Goal: Task Accomplishment & Management: Use online tool/utility

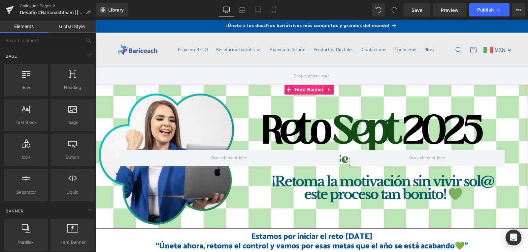
click at [307, 88] on span "Hero Banner" at bounding box center [309, 90] width 32 height 10
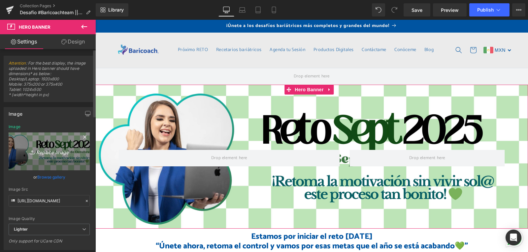
click at [53, 151] on icon "Replace Image" at bounding box center [49, 151] width 53 height 8
type input "C:\fakepath\banner chico (1).png"
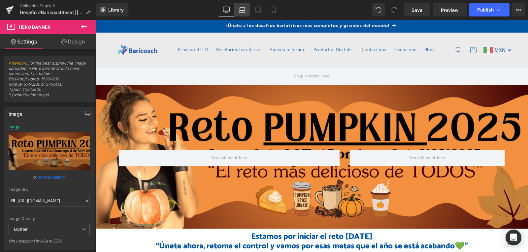
click at [239, 13] on icon at bounding box center [242, 10] width 7 height 7
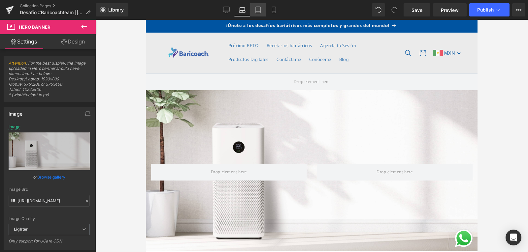
click at [257, 12] on icon at bounding box center [258, 12] width 5 height 0
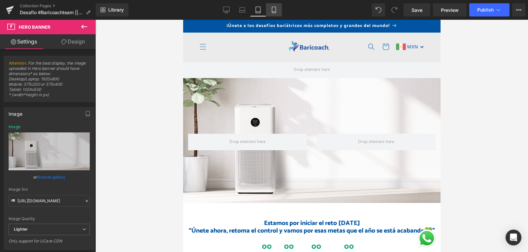
click at [276, 12] on icon at bounding box center [273, 10] width 7 height 7
type input "[URL][DOMAIN_NAME]"
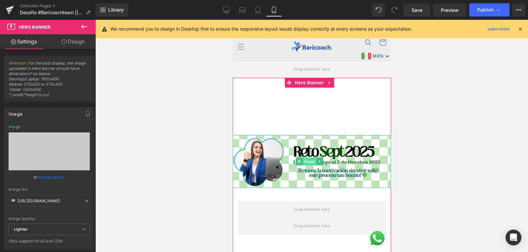
click at [311, 158] on span "Image" at bounding box center [309, 162] width 14 height 8
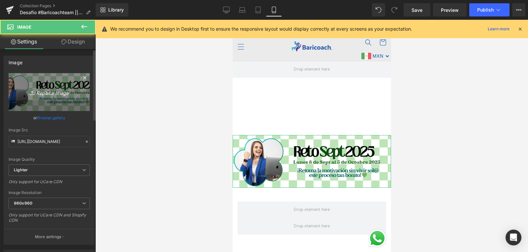
click at [48, 93] on icon "Replace Image" at bounding box center [49, 92] width 53 height 8
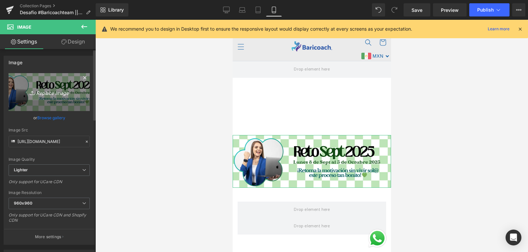
type input "C:\fakepath\banner chico (1).png"
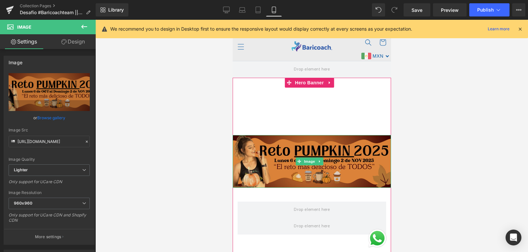
type input "[URL][DOMAIN_NAME]"
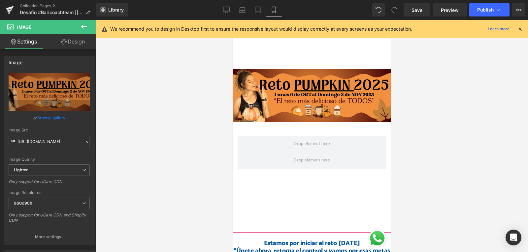
scroll to position [137, 0]
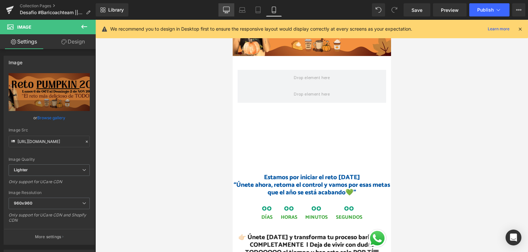
click at [229, 12] on icon at bounding box center [226, 9] width 6 height 5
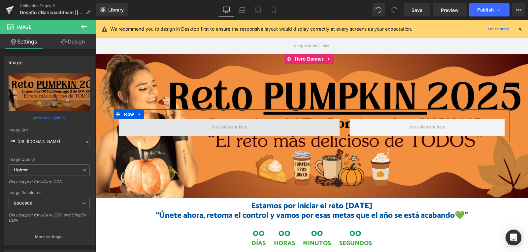
scroll to position [66, 0]
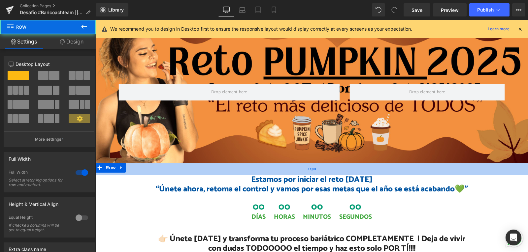
drag, startPoint x: 256, startPoint y: 163, endPoint x: 257, endPoint y: 172, distance: 8.9
click at [257, 172] on div "37px" at bounding box center [311, 169] width 432 height 12
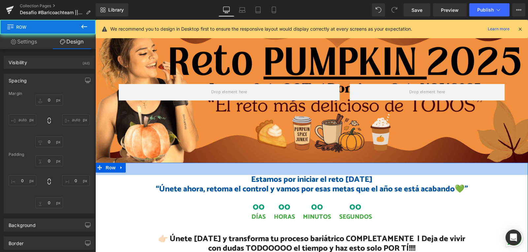
click at [249, 182] on h1 "Estamos por iniciar el reto [DATE] “Únete ahora, retoma el control y vamos por …" at bounding box center [311, 184] width 432 height 19
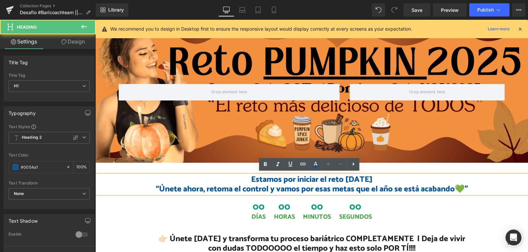
click at [322, 182] on h1 "Estamos por iniciar el reto [DATE] “Únete ahora, retoma el control y vamos por …" at bounding box center [311, 184] width 432 height 19
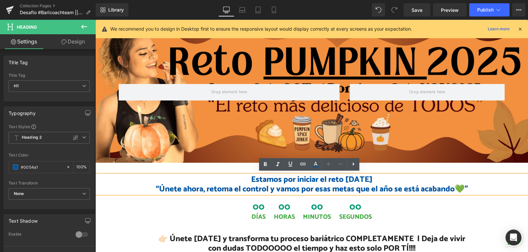
click at [338, 177] on h1 "Estamos por iniciar el reto [DATE] “Únete ahora, retoma el control y vamos por …" at bounding box center [311, 184] width 432 height 19
click at [344, 175] on h1 "Estamos por iniciar el reto [DATE] “Únete ahora, retoma el control y vamos por …" at bounding box center [311, 184] width 432 height 19
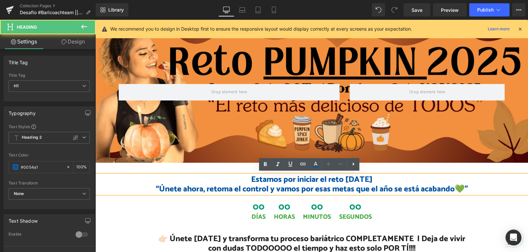
click at [344, 175] on h1 "Estamos por iniciar el reto [DATE] “Únete ahora, retoma el control y vamos por …" at bounding box center [311, 184] width 432 height 19
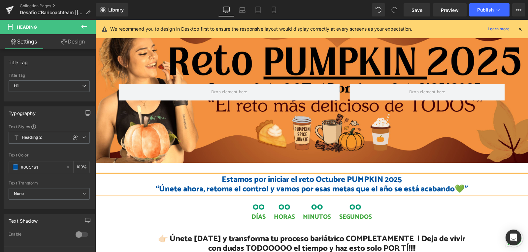
click at [246, 177] on h1 "Estamos por iniciar el reto Octubre PUMPKIN 2025 “Únete ahora, retoma el contro…" at bounding box center [311, 184] width 432 height 19
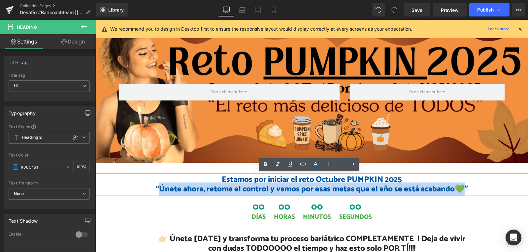
drag, startPoint x: 156, startPoint y: 184, endPoint x: 459, endPoint y: 187, distance: 302.7
click at [459, 187] on h1 "Estamos por iniciar el reto Octubre PUMPKIN 2025 “Únete ahora, retoma el contro…" at bounding box center [311, 184] width 432 height 19
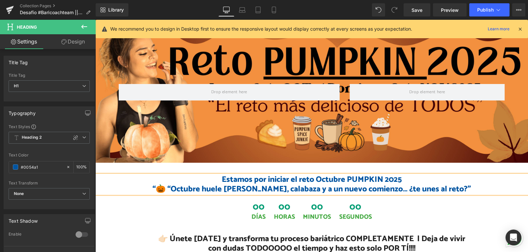
click at [186, 185] on h1 "Estamos por iniciar el reto Octubre PUMPKIN 2025 “🎃 “Octubre huele [PERSON_NAME…" at bounding box center [311, 184] width 432 height 19
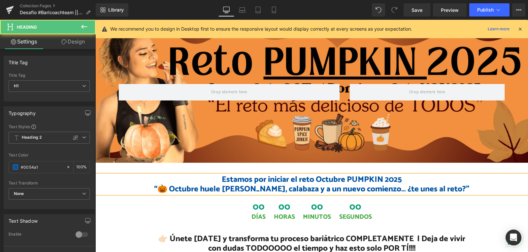
click at [401, 179] on h1 "Estamos por iniciar el reto Octubre PUMPKIN 2025 “🎃 Octubre huele [PERSON_NAME]…" at bounding box center [311, 184] width 432 height 19
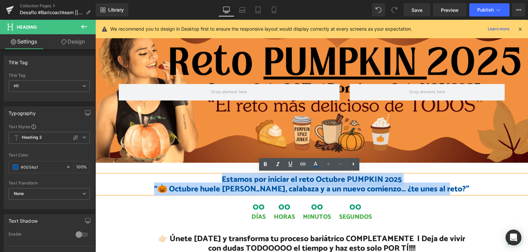
drag, startPoint x: 455, startPoint y: 189, endPoint x: 187, endPoint y: 179, distance: 267.9
click at [187, 179] on h1 "Estamos por iniciar el reto Octubre PUMPKIN 2025 “🎃 Octubre huele [PERSON_NAME]…" at bounding box center [311, 184] width 432 height 19
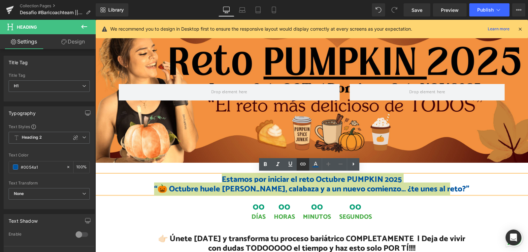
drag, startPoint x: 317, startPoint y: 165, endPoint x: 305, endPoint y: 165, distance: 12.2
click at [317, 165] on icon at bounding box center [315, 165] width 8 height 8
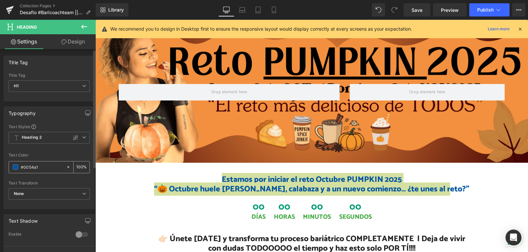
click at [15, 167] on span at bounding box center [15, 167] width 5 height 5
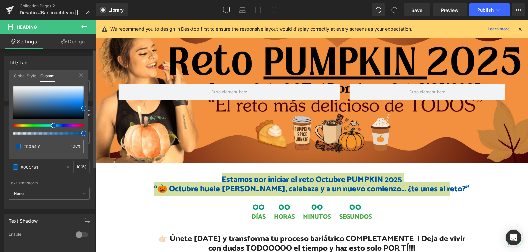
type input "#0033a3"
type input "#0039a3"
type input "#0041a3"
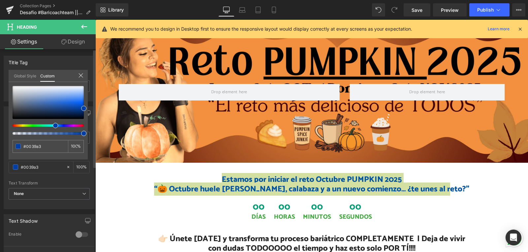
type input "#0041a3"
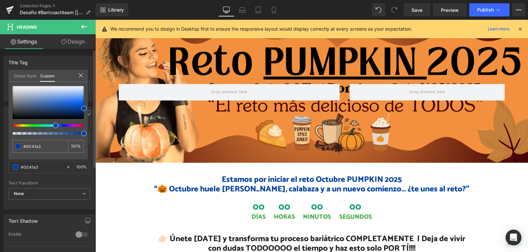
type input "#004ca3"
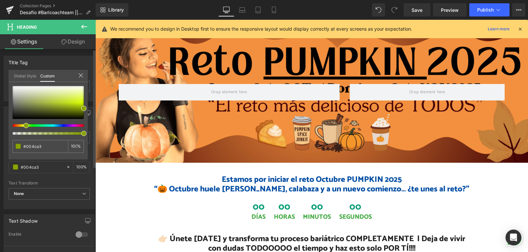
type input "#3ea300"
type input "#a36400"
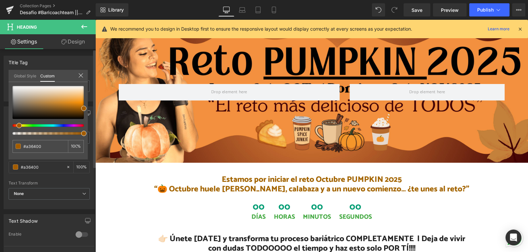
type input "#a35700"
drag, startPoint x: 54, startPoint y: 123, endPoint x: 16, endPoint y: 126, distance: 37.7
click at [16, 126] on span at bounding box center [18, 125] width 5 height 5
type input "#ad5900"
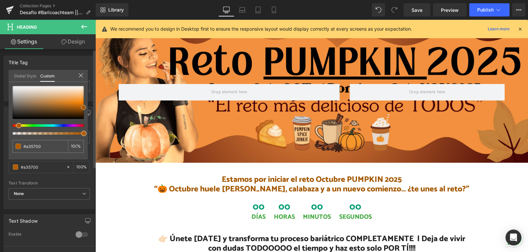
type input "#ad5900"
type input "#b65e00"
type input "#ba6101"
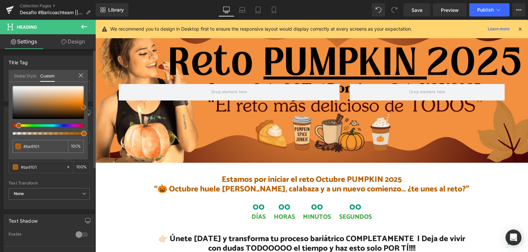
type input "#b96102"
type input "#ba6101"
type input "#b05c01"
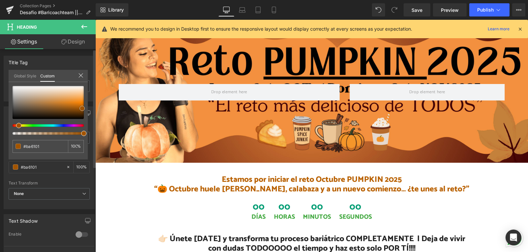
type input "#b05c01"
type input "#a25400"
click at [81, 107] on span at bounding box center [81, 108] width 5 height 5
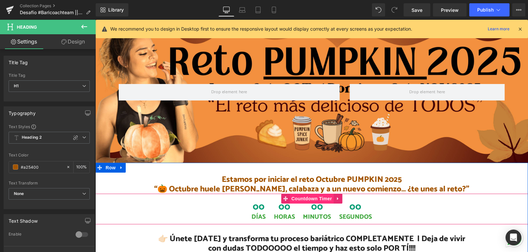
click at [300, 195] on span "Countdown Timer" at bounding box center [311, 199] width 44 height 10
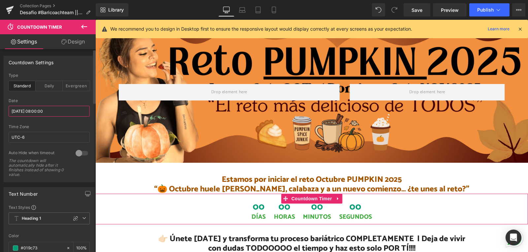
click at [35, 109] on input "[DATE] 08:00:00" at bounding box center [49, 111] width 81 height 11
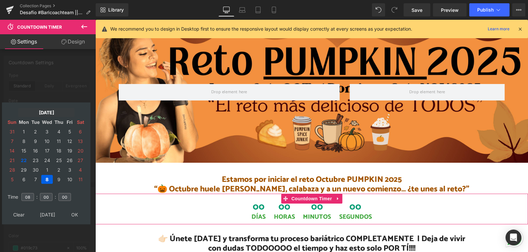
click at [44, 112] on td "[DATE]" at bounding box center [46, 112] width 56 height 9
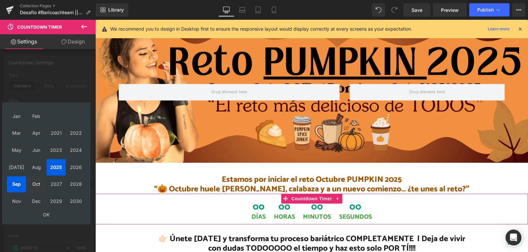
click at [40, 185] on td "Oct" at bounding box center [36, 184] width 19 height 16
click at [45, 217] on td "OK" at bounding box center [46, 214] width 78 height 9
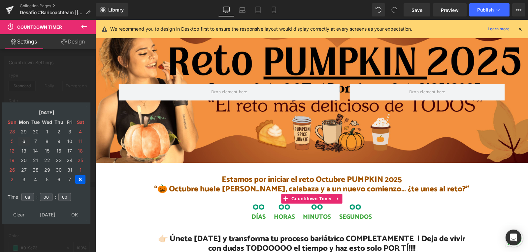
click at [24, 141] on td "6" at bounding box center [24, 141] width 12 height 9
type input "[DATE] 08:00:00"
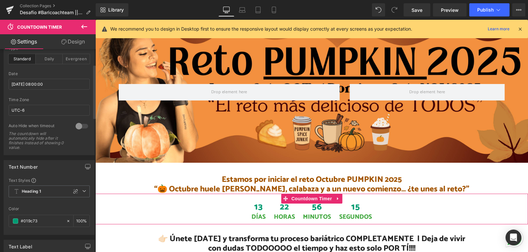
scroll to position [66, 0]
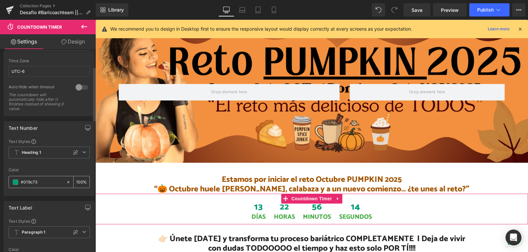
click at [15, 182] on span at bounding box center [15, 182] width 5 height 5
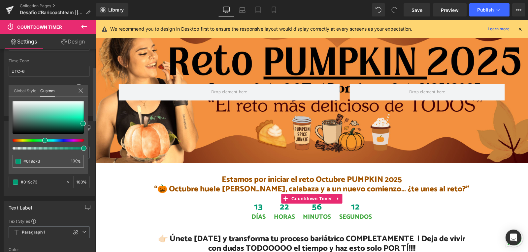
type input "#009d92"
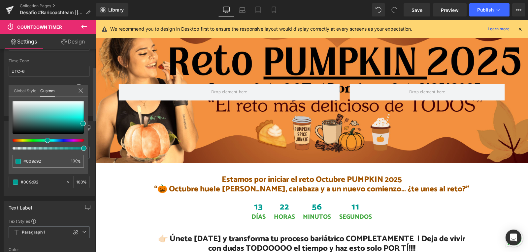
type input "#009e89"
type input "#009e66"
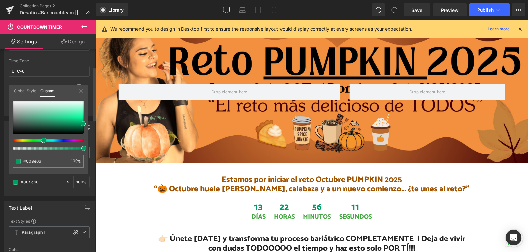
type input "#009e54"
type input "#009e44"
type input "#009e39"
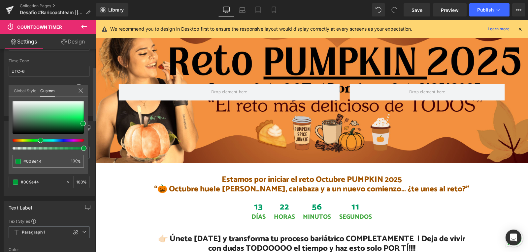
type input "#009e39"
type input "#009e37"
type input "#009e2c"
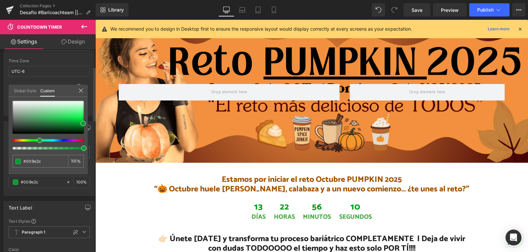
type input "#009e1c"
type input "#009e12"
type input "#009e0f"
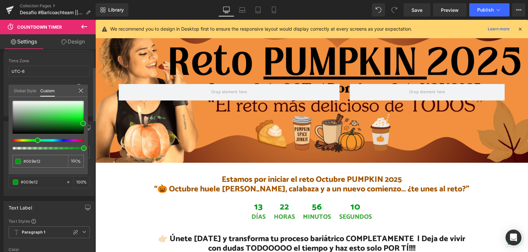
type input "#009e0f"
type input "#009e02"
type input "#0a9e00"
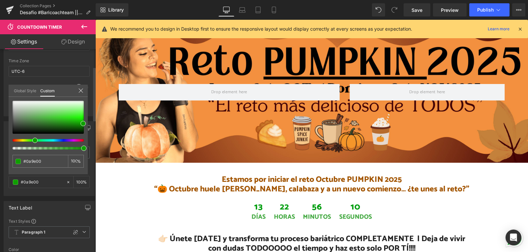
type input "#0f9e00"
type input "#159e00"
type input "#229e00"
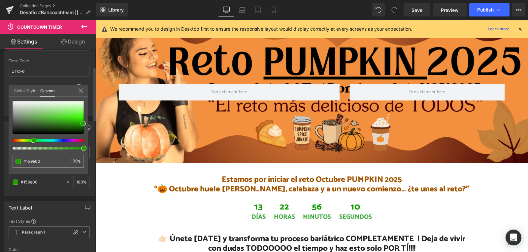
type input "#229e00"
type input "#2f9e00"
type input "#379e00"
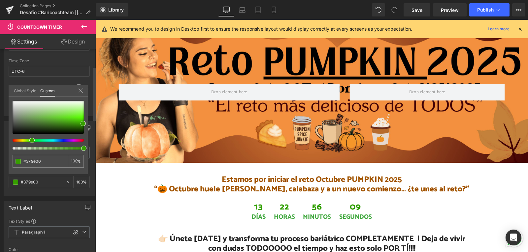
type input "#3c9e00"
type input "#449e00"
type input "#499e00"
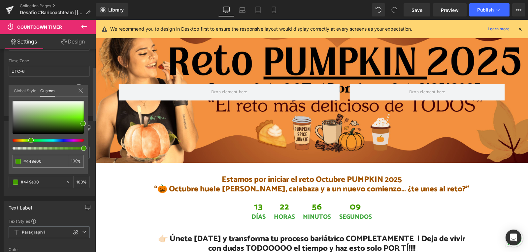
type input "#499e00"
type input "#4c9e00"
type input "#5e9e00"
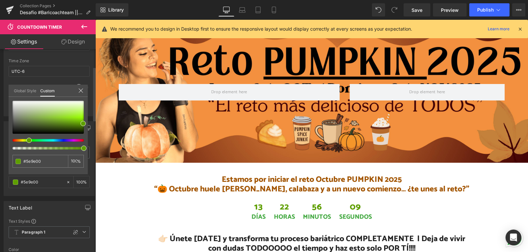
type input "#649e00"
type input "#719e00"
type input "#739e00"
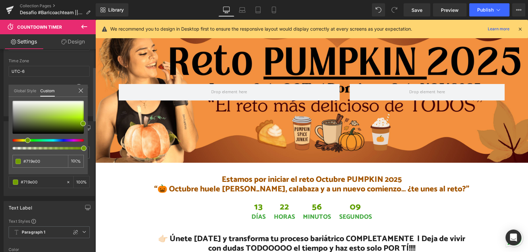
type input "#739e00"
type input "#819e00"
type input "#869e00"
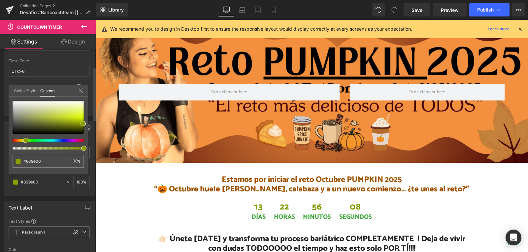
type input "#8b9e00"
type input "#8e9e00"
type input "#939e00"
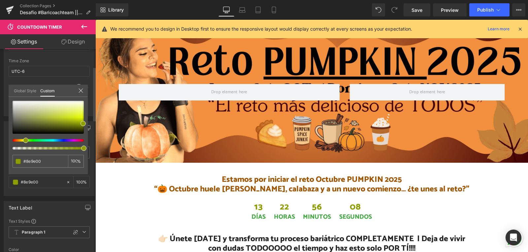
type input "#939e00"
drag, startPoint x: 43, startPoint y: 140, endPoint x: 21, endPoint y: 148, distance: 23.6
click at [21, 148] on div at bounding box center [48, 125] width 71 height 49
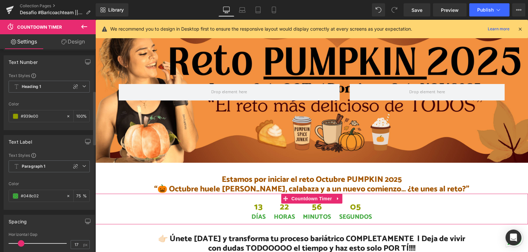
scroll to position [198, 0]
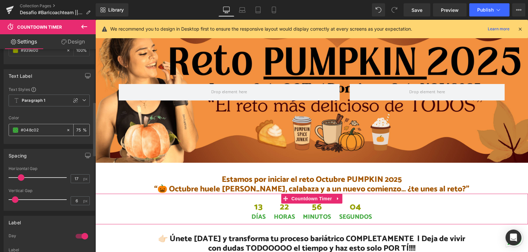
click at [16, 129] on span at bounding box center [15, 130] width 5 height 5
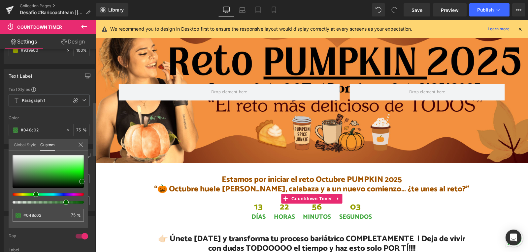
type input "#048201"
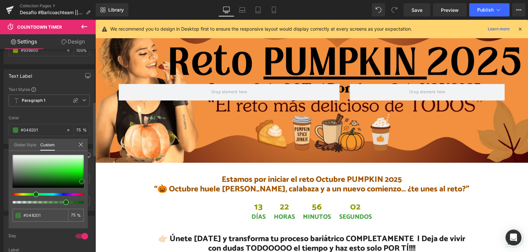
type input "#014600"
type input "#012800"
type input "#001400"
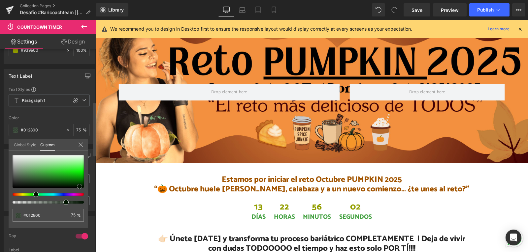
type input "#001400"
type input "#000a00"
type input "#001400"
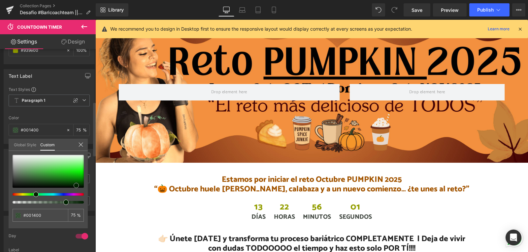
type input "#011801"
type input "#012701"
type input "#022602"
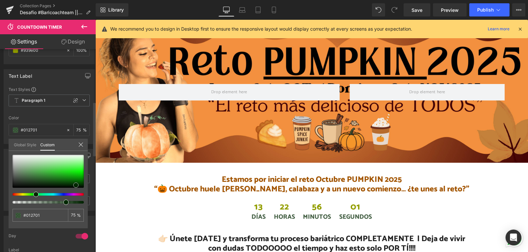
type input "#022602"
drag, startPoint x: 80, startPoint y: 179, endPoint x: 75, endPoint y: 185, distance: 8.9
click at [75, 185] on span at bounding box center [75, 185] width 5 height 5
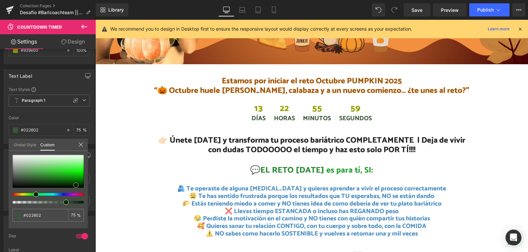
scroll to position [165, 0]
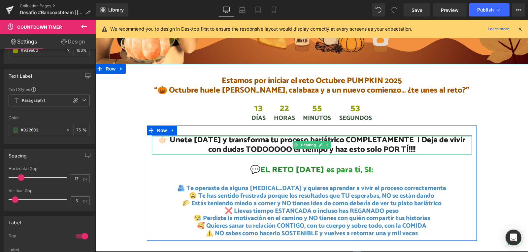
click at [342, 136] on div at bounding box center [312, 137] width 320 height 2
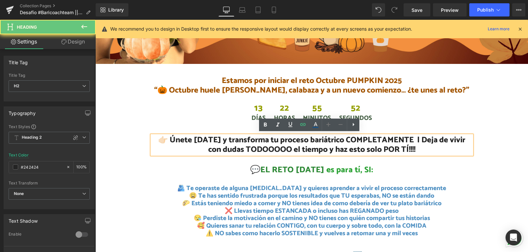
click at [385, 139] on h2 "👉🏻 Únete [DATE] y transforma tu proceso bariátrico COMPLETAMENTE | Deja de vivi…" at bounding box center [312, 145] width 320 height 19
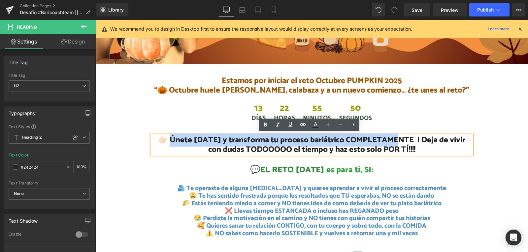
drag, startPoint x: 400, startPoint y: 136, endPoint x: 167, endPoint y: 134, distance: 233.4
click at [167, 136] on h2 "👉🏻 Únete [DATE] y transforma tu proceso bariátrico COMPLETAMENTE | Deja de vivi…" at bounding box center [312, 145] width 320 height 19
paste div
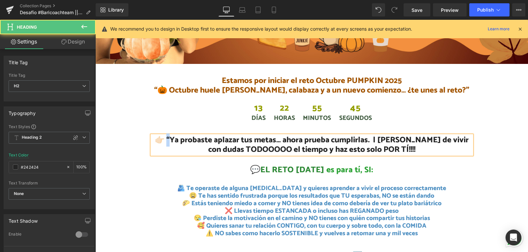
click at [171, 136] on h2 "👉🏻 “Ya probaste aplazar tus metas… ahora prueba cumplirlas. | [PERSON_NAME] de …" at bounding box center [312, 145] width 320 height 19
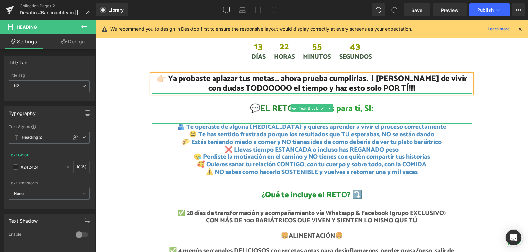
scroll to position [231, 0]
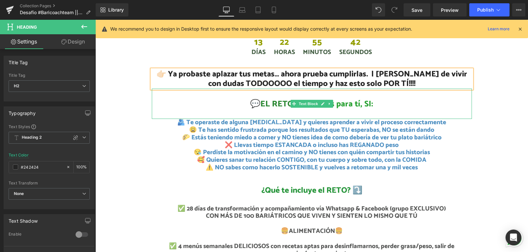
click at [362, 103] on span "es para tí, SI:" at bounding box center [349, 104] width 47 height 14
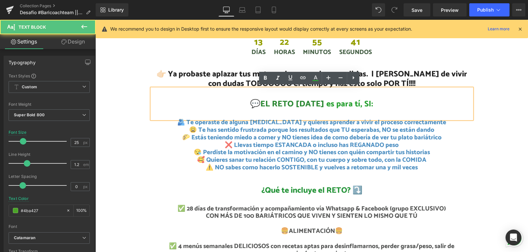
click at [306, 99] on span "EL RETO [DATE]" at bounding box center [292, 104] width 64 height 14
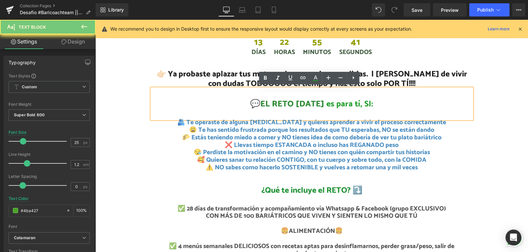
click at [306, 99] on span "EL RETO [DATE]" at bounding box center [292, 104] width 64 height 14
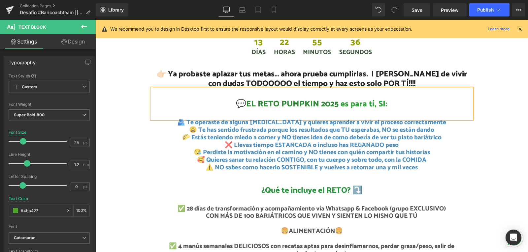
click at [421, 165] on p "⚠️ NO sabes como hacerlo SOSTENIBLE y vuelves a retomar una y mil veces" at bounding box center [312, 168] width 320 height 8
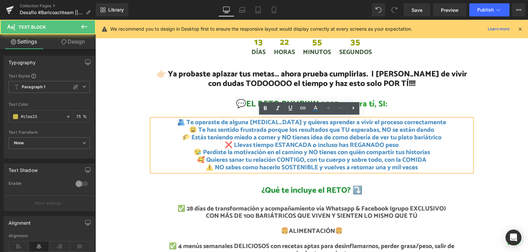
click at [415, 167] on span "⚠️ NO sabes como hacerlo SOSTENIBLE y vuelves a retomar una y mil veces" at bounding box center [311, 168] width 212 height 10
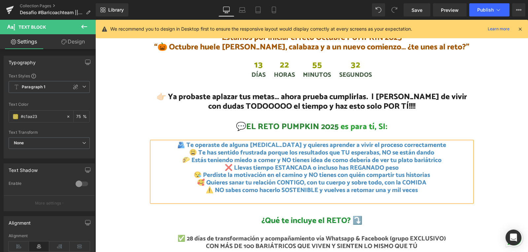
scroll to position [198, 0]
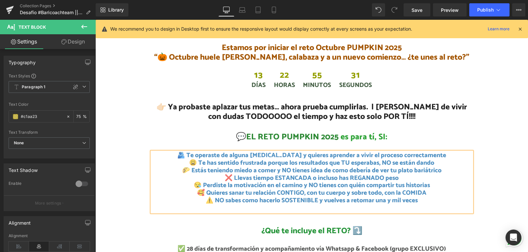
click at [179, 56] on h1 "Estamos por iniciar el reto Octubre PUMPKIN 2025 “🎃 Octubre huele [PERSON_NAME]…" at bounding box center [311, 52] width 432 height 19
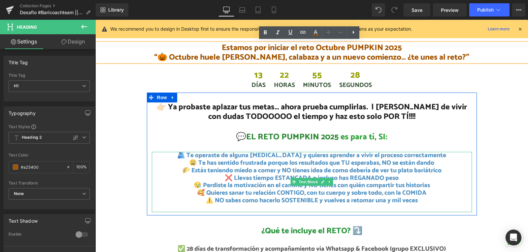
click at [427, 200] on p "⚠️ NO sabes como hacerlo SOSTENIBLE y vuelves a retomar una y mil veces" at bounding box center [312, 201] width 320 height 8
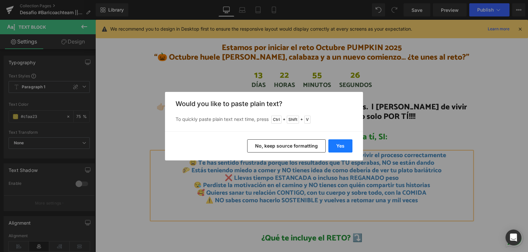
click at [345, 144] on button "Yes" at bounding box center [340, 145] width 24 height 13
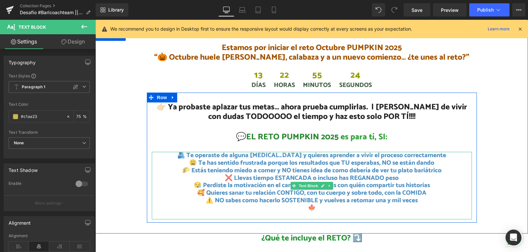
click at [322, 207] on p "🍁" at bounding box center [312, 209] width 320 height 8
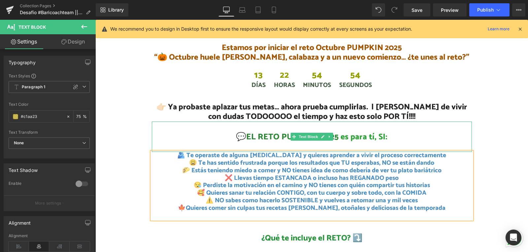
click at [331, 135] on span "EL RETO PUMPKIN 2025" at bounding box center [292, 137] width 92 height 14
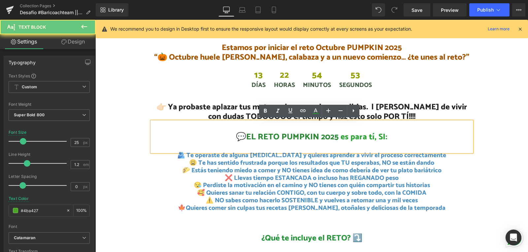
click at [365, 134] on span "es para tí, SI:" at bounding box center [363, 137] width 47 height 14
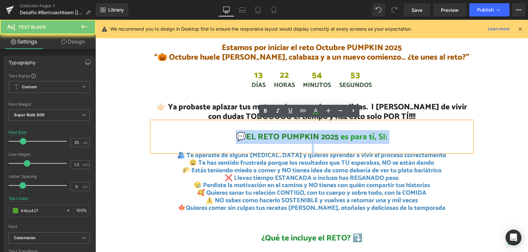
click at [365, 134] on span "es para tí, SI:" at bounding box center [363, 137] width 47 height 14
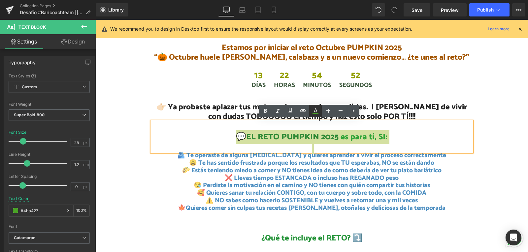
click at [318, 109] on icon at bounding box center [315, 111] width 8 height 8
type input "#4ba427"
type input "100"
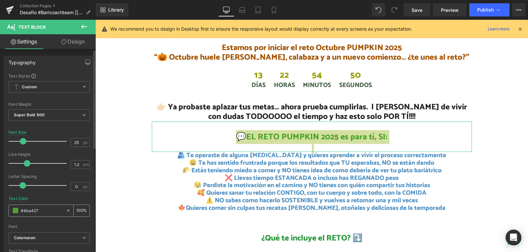
click at [14, 210] on span at bounding box center [15, 210] width 5 height 5
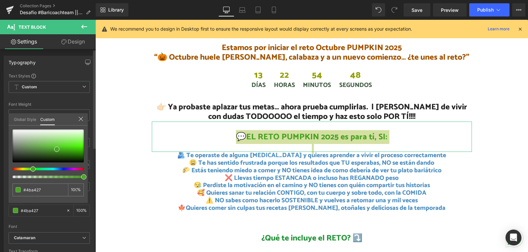
type input "#55a526"
type input "#5ba625"
type input "#87a823"
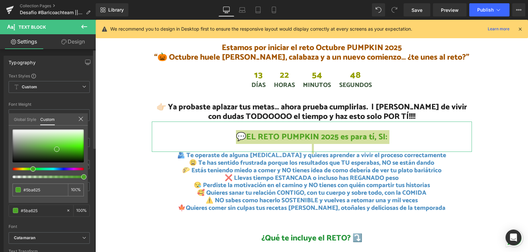
type input "#87a823"
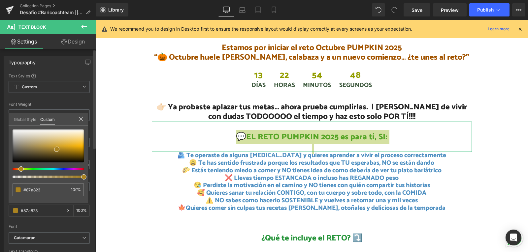
type input "#aa8321"
type input "#aa6121"
type input "#aa4a21"
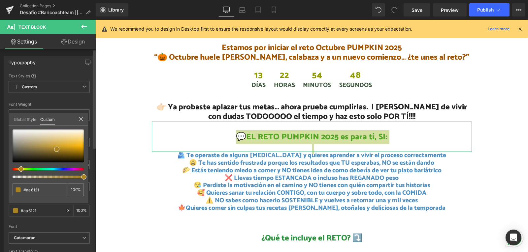
type input "#aa4a21"
type input "#aa2121"
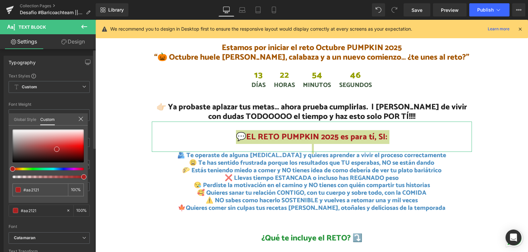
type input "#aa2621"
type input "#aa3121"
type input "#aa3321"
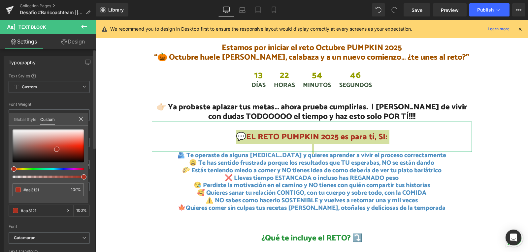
type input "#aa3321"
type input "#aa4a21"
type input "#aa4f21"
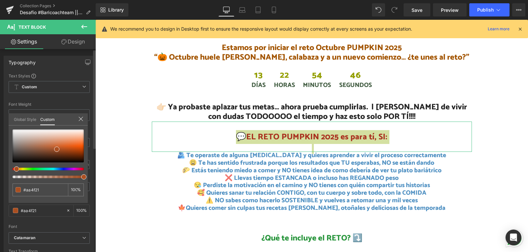
type input "#aa5321"
type input "#aa5a21"
drag, startPoint x: 29, startPoint y: 169, endPoint x: 15, endPoint y: 169, distance: 14.5
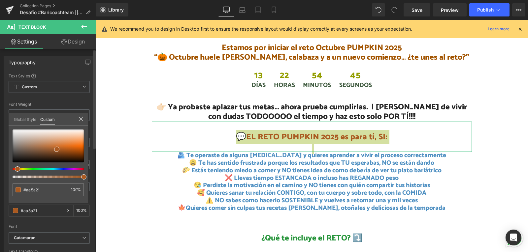
click at [15, 169] on div at bounding box center [45, 169] width 71 height 3
type input "#a65b25"
type input "#da5e05"
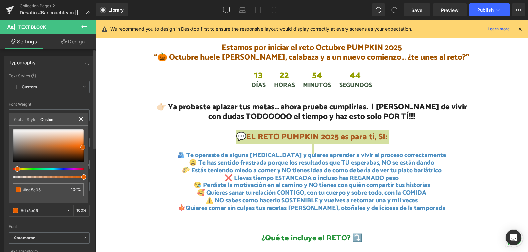
type input "#e96101"
type input "#f36601"
type input "#fd6a01"
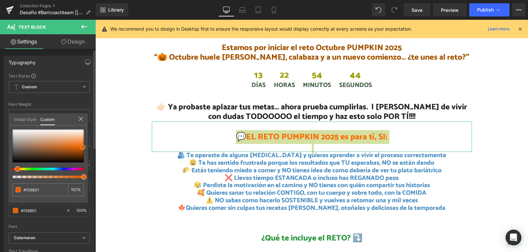
type input "#fd6a01"
type input "#fd6d06"
type input "#fc7311"
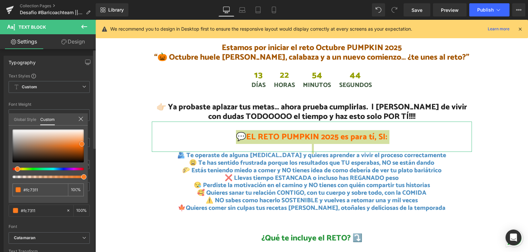
type input "#fb7c21"
type input "#fa7c23"
type input "#fa710f"
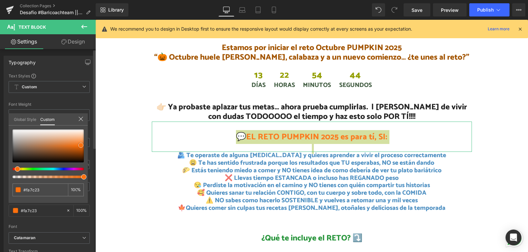
type input "#fa710f"
type input "#f96b05"
type input "#f46804"
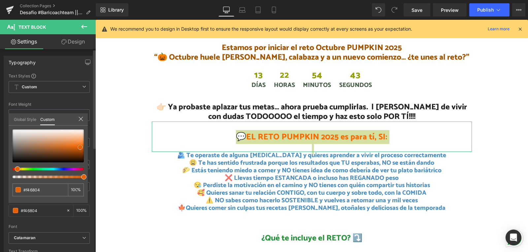
type input "#e96405"
type input "#e36207"
type input "#de6006"
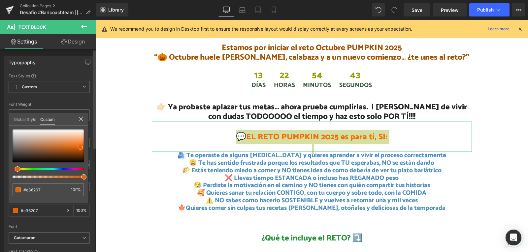
type input "#de6006"
type input "#dd6008"
drag, startPoint x: 57, startPoint y: 149, endPoint x: 42, endPoint y: 136, distance: 20.1
click at [78, 148] on span at bounding box center [78, 147] width 5 height 5
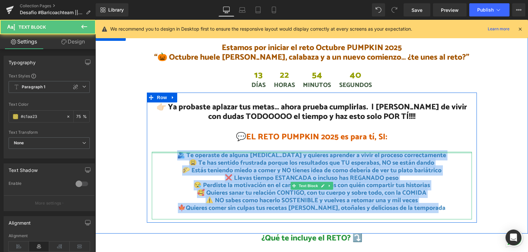
drag, startPoint x: 439, startPoint y: 209, endPoint x: 167, endPoint y: 151, distance: 278.6
click at [167, 152] on div "🫂 Te operaste de alguna [MEDICAL_DATA] y quieres aprender a vivir el proceso co…" at bounding box center [312, 186] width 320 height 68
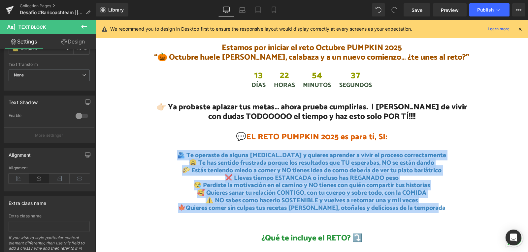
scroll to position [95, 0]
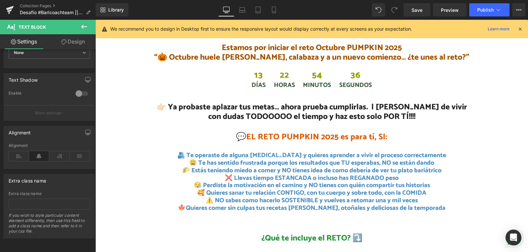
click at [262, 159] on div at bounding box center [311, 136] width 432 height 232
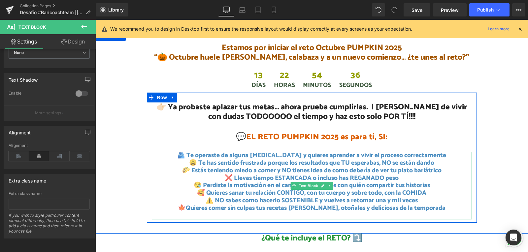
click at [279, 154] on span "🫂 Te operaste de alguna [MEDICAL_DATA] y quieres aprender a vivir el proceso co…" at bounding box center [311, 155] width 269 height 10
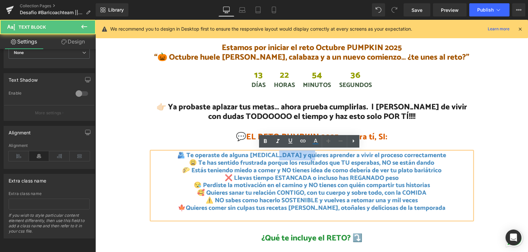
click at [279, 154] on span "🫂 Te operaste de alguna [MEDICAL_DATA] y quieres aprender a vivir el proceso co…" at bounding box center [311, 155] width 269 height 10
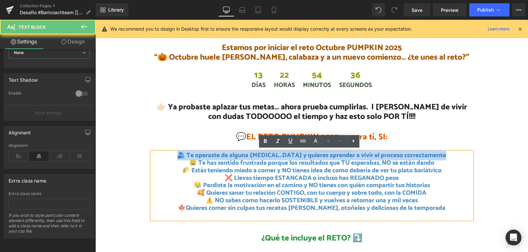
click at [279, 154] on span "🫂 Te operaste de alguna [MEDICAL_DATA] y quieres aprender a vivir el proceso co…" at bounding box center [311, 155] width 269 height 10
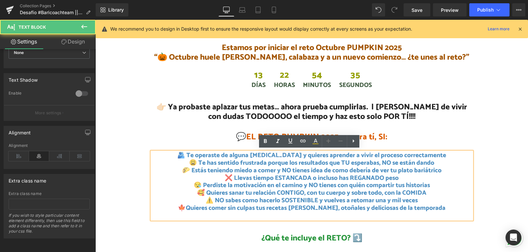
click at [324, 160] on span "😩 Te has sentido frustrada porque los resultados que TU esperabas, NO se están …" at bounding box center [311, 163] width 245 height 10
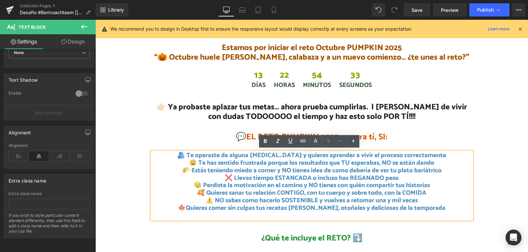
drag, startPoint x: 446, startPoint y: 153, endPoint x: 187, endPoint y: 152, distance: 258.5
click at [187, 152] on p "🫂 Te operaste de alguna [MEDICAL_DATA] y quieres aprender a vivir el proceso co…" at bounding box center [312, 156] width 320 height 8
click at [315, 142] on icon at bounding box center [315, 141] width 8 height 8
type input "#146bad"
type input "75"
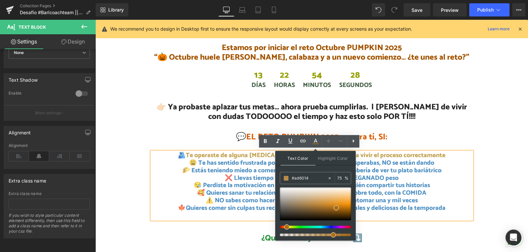
type input "#ad5b14"
click at [283, 228] on div at bounding box center [312, 227] width 71 height 3
click at [301, 177] on input "#ad5b14" at bounding box center [309, 178] width 36 height 7
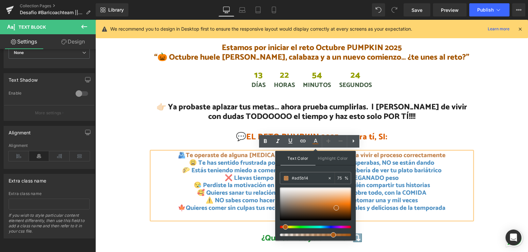
click at [432, 171] on span "🌮 Estás teniendo miedo a comer y NO tienes idea de como debería de ver tu plato…" at bounding box center [311, 171] width 259 height 10
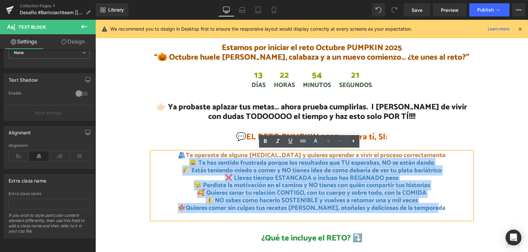
drag, startPoint x: 441, startPoint y: 210, endPoint x: 175, endPoint y: 158, distance: 271.4
click at [175, 158] on div "🫂 Te operaste de alguna [MEDICAL_DATA] y quieres aprender a vivir el proceso co…" at bounding box center [312, 186] width 320 height 68
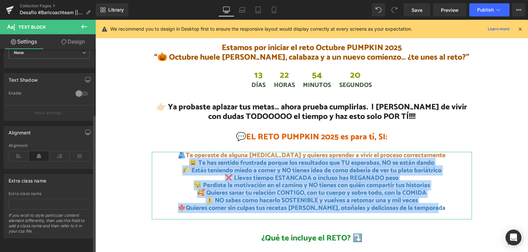
scroll to position [0, 0]
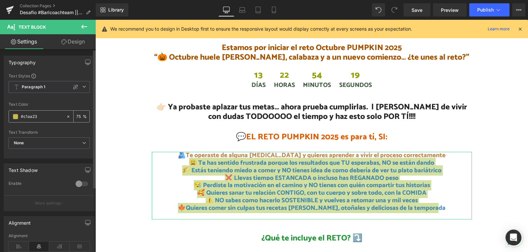
click at [15, 114] on span at bounding box center [15, 116] width 5 height 5
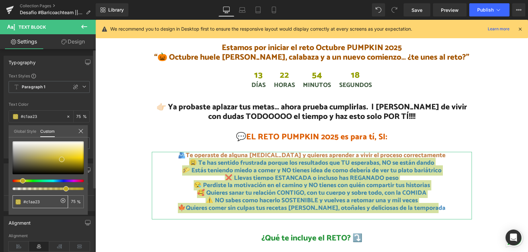
click at [31, 203] on input "#c1aa23" at bounding box center [40, 201] width 35 height 7
paste input "#ad5b14"
type input "##ad5b14"
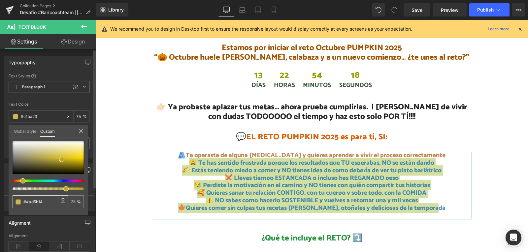
type input "0"
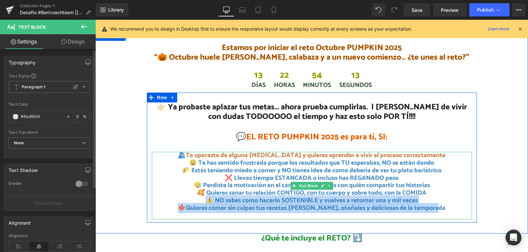
drag, startPoint x: 438, startPoint y: 208, endPoint x: 192, endPoint y: 200, distance: 246.8
click at [192, 200] on div "🫂 Te operaste de alguna [MEDICAL_DATA] y quieres aprender a vivir el proceso co…" at bounding box center [312, 186] width 320 height 68
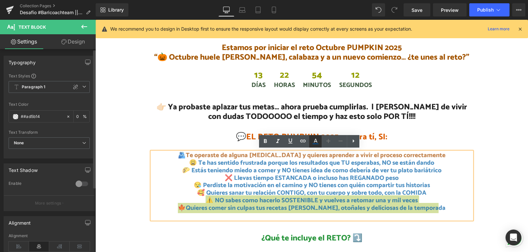
click at [318, 143] on icon at bounding box center [315, 141] width 8 height 8
type input "#0054a1"
type input "75"
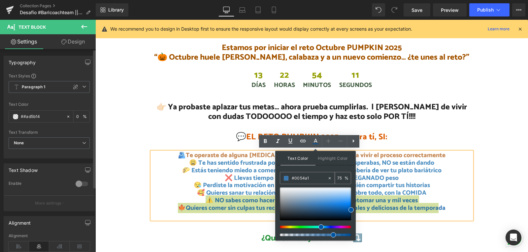
click at [292, 177] on input "#0054a1" at bounding box center [309, 178] width 36 height 7
click at [297, 177] on input "#0054a1" at bounding box center [309, 178] width 36 height 7
paste input "#ad5b14"
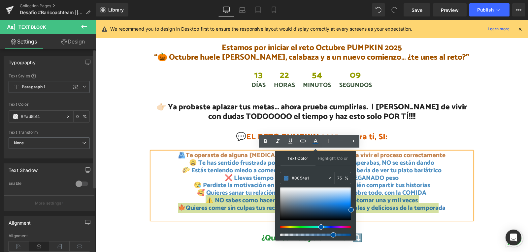
type input "##ad5b14"
type input "0"
click at [294, 178] on input "##ad5b14" at bounding box center [309, 178] width 36 height 7
type input "#ad5b14"
type input "100"
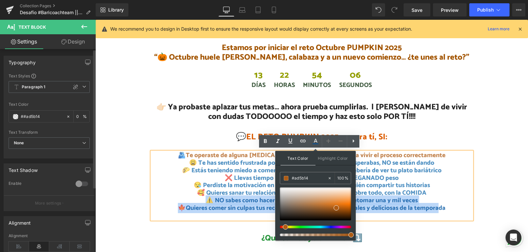
click at [411, 207] on p "🍁Quieres comer sin culpas tus recetas [PERSON_NAME], otoñales y deliciosas de l…" at bounding box center [312, 209] width 320 height 8
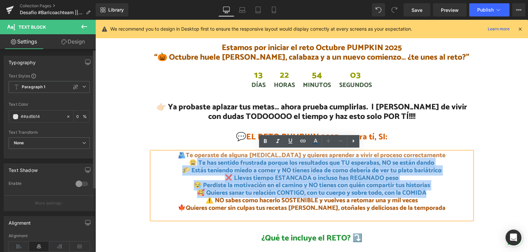
drag, startPoint x: 427, startPoint y: 190, endPoint x: 194, endPoint y: 163, distance: 234.7
click at [194, 163] on div "🫂 Te operaste de alguna [MEDICAL_DATA] y quieres aprender a vivir el proceso co…" at bounding box center [312, 186] width 320 height 68
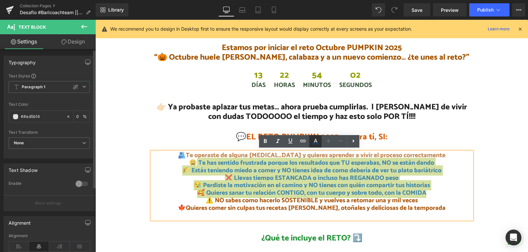
click at [319, 139] on link at bounding box center [315, 141] width 13 height 13
type input "#0054a1"
type input "75"
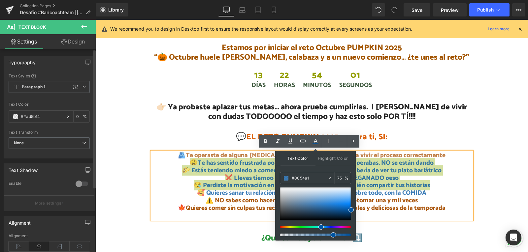
click at [301, 175] on input "#0054a1" at bounding box center [309, 178] width 36 height 7
paste input "#ad5b14"
type input "##ad5b14"
type input "0"
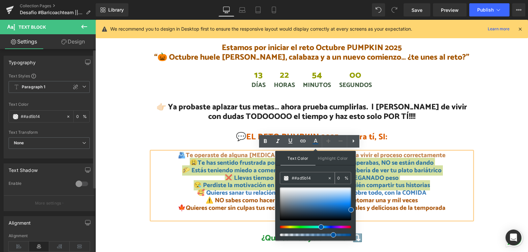
click at [295, 176] on input "##ad5b14" at bounding box center [309, 178] width 36 height 7
type input "#ad5b14"
type input "100"
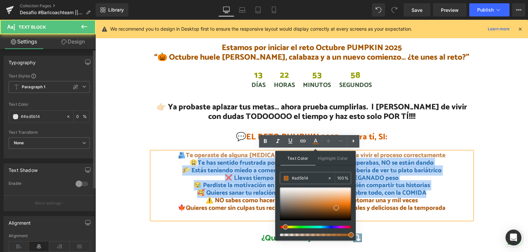
click at [393, 192] on p "🥰 Quieres sanar tu relación CONTIGO, con tu cuerpo y sobre todo, con la COMIDA" at bounding box center [312, 194] width 320 height 8
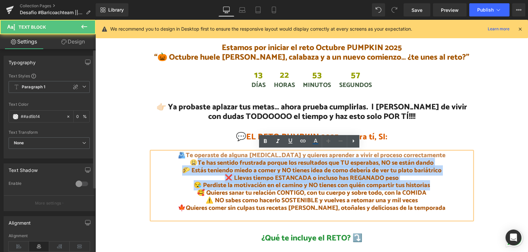
click at [380, 158] on span "Te has sentido frustrada porque los resultados que TU esperabas, NO se están da…" at bounding box center [315, 163] width 236 height 10
drag, startPoint x: 445, startPoint y: 155, endPoint x: 199, endPoint y: 152, distance: 245.7
click at [199, 152] on p "🫂 Te operaste de alguna [MEDICAL_DATA] y quieres aprender a vivir el proceso co…" at bounding box center [312, 156] width 320 height 8
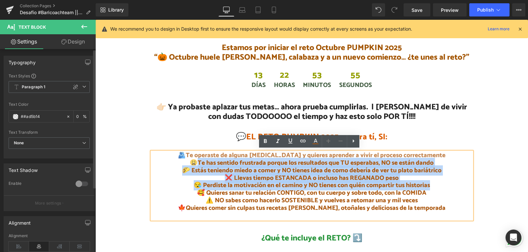
click at [199, 153] on span "Te operaste de alguna [MEDICAL_DATA] y quieres aprender a vivir el proceso corr…" at bounding box center [315, 155] width 259 height 10
drag, startPoint x: 186, startPoint y: 152, endPoint x: 441, endPoint y: 155, distance: 255.2
click at [441, 155] on p "🫂 Te operaste de alguna [MEDICAL_DATA] y quieres aprender a vivir el proceso co…" at bounding box center [312, 156] width 320 height 8
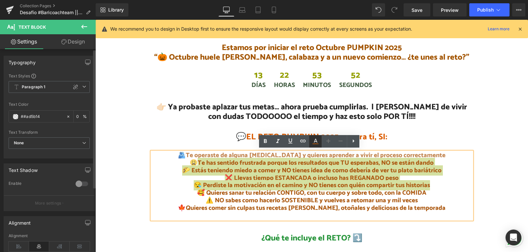
click at [318, 141] on icon at bounding box center [315, 141] width 8 height 8
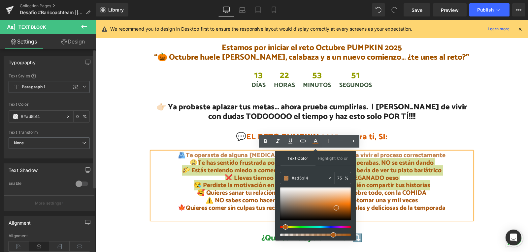
click at [302, 175] on input "#ad5b14" at bounding box center [309, 178] width 36 height 7
paste input "#"
click at [293, 175] on input "##ad5b14" at bounding box center [309, 178] width 36 height 7
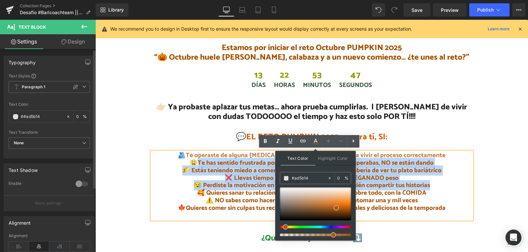
click at [415, 191] on span "🥰 Quieres sanar tu relación CONTIGO, con tu cuerpo y sobre todo, con la COMIDA" at bounding box center [311, 193] width 229 height 10
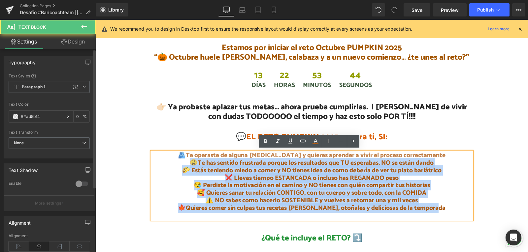
drag, startPoint x: 439, startPoint y: 208, endPoint x: 181, endPoint y: 162, distance: 262.5
click at [181, 162] on div "🫂 Te operaste de alguna [MEDICAL_DATA] y quieres aprender a vivir el proceso co…" at bounding box center [312, 186] width 320 height 68
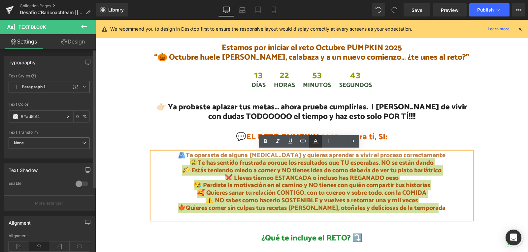
click at [315, 143] on icon at bounding box center [315, 141] width 8 height 8
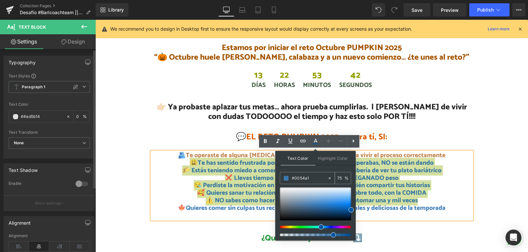
click at [344, 176] on div "75 %" at bounding box center [343, 178] width 16 height 12
click at [342, 179] on input "75" at bounding box center [340, 177] width 7 height 7
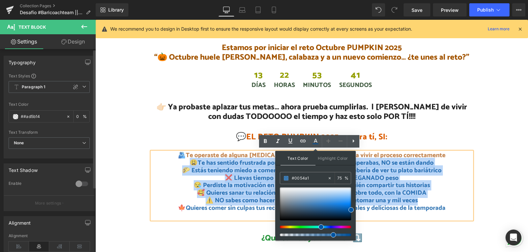
click at [409, 190] on p "🥰 Quieres sanar tu relación CONTIGO, con tu cuerpo y sobre todo, con la COMIDA" at bounding box center [312, 194] width 320 height 8
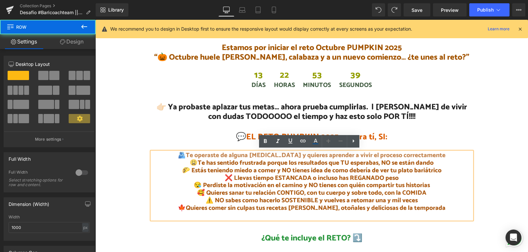
click at [473, 185] on div "👉🏻 Ya probaste aplazar tus metas… ahora prueba cumplirlas. | [PERSON_NAME] de v…" at bounding box center [312, 161] width 330 height 117
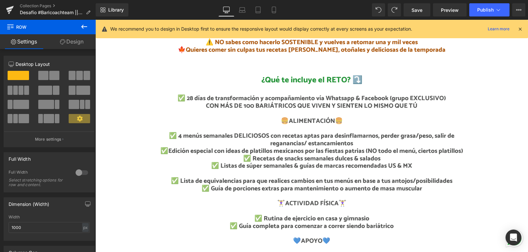
scroll to position [363, 0]
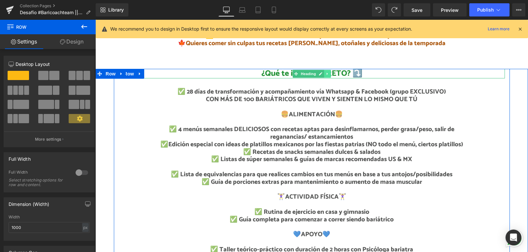
click at [324, 70] on link at bounding box center [327, 74] width 7 height 8
click at [342, 72] on span "¿Qué te incluye el RETO? ⤵️" at bounding box center [311, 73] width 101 height 13
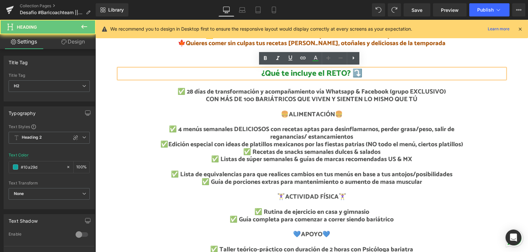
click at [342, 72] on span "¿Qué te incluye el RETO? ⤵️" at bounding box center [311, 73] width 101 height 13
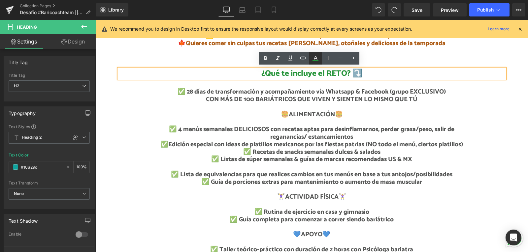
click at [312, 59] on icon at bounding box center [315, 58] width 8 height 8
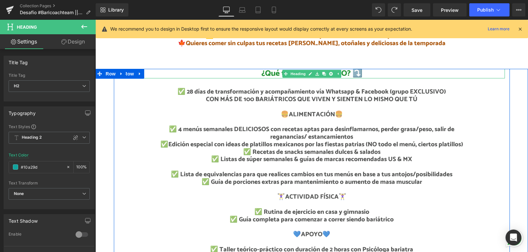
click at [346, 74] on span "¿Qué te incluye el RETO? ⤵️" at bounding box center [311, 73] width 101 height 13
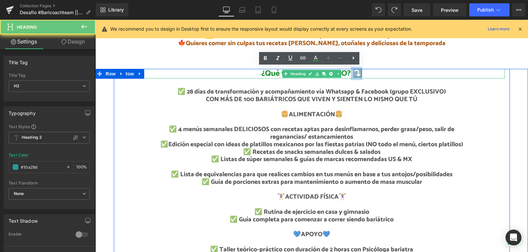
click at [346, 74] on span "¿Qué te incluye el RETO? ⤵️" at bounding box center [311, 73] width 101 height 13
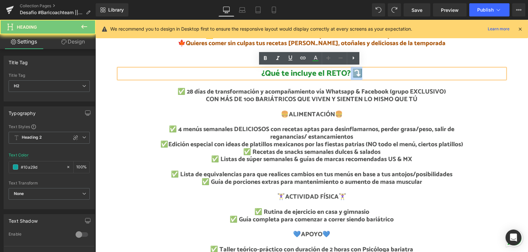
click at [346, 74] on span "¿Qué te incluye el RETO? ⤵️" at bounding box center [311, 73] width 101 height 13
click at [312, 62] on icon at bounding box center [315, 58] width 8 height 8
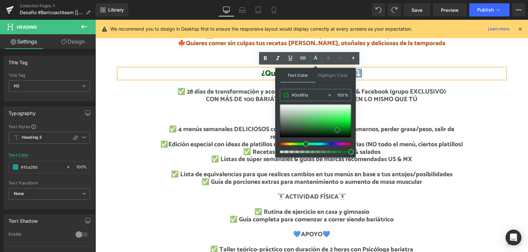
drag, startPoint x: 320, startPoint y: 126, endPoint x: 347, endPoint y: 131, distance: 26.8
click at [336, 131] on span at bounding box center [336, 130] width 5 height 5
click at [412, 117] on p "🍔ALIMENTACIÓN🍔 ✅ 4 menús semanales DELICIOSOS con recetas aptas para desinflama…" at bounding box center [312, 123] width 320 height 38
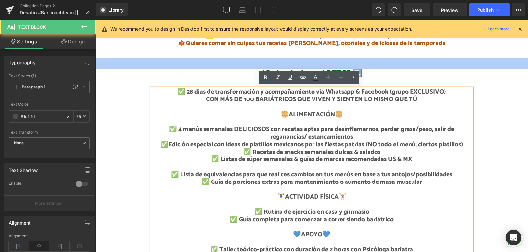
click at [412, 67] on div "33px" at bounding box center [311, 63] width 432 height 11
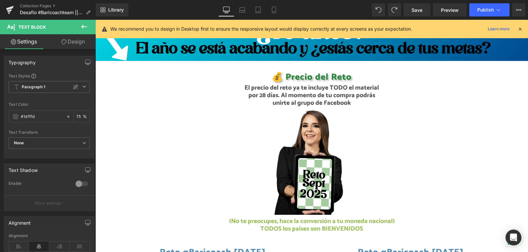
scroll to position [454, 0]
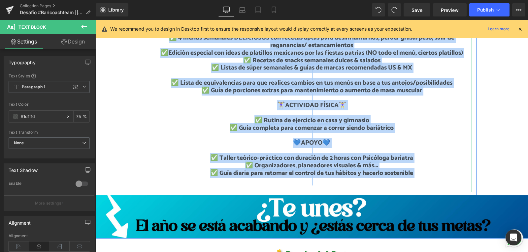
drag, startPoint x: 184, startPoint y: 123, endPoint x: 422, endPoint y: 180, distance: 244.4
click at [422, 180] on div "✅ 28 días de transformación y acompañamiento vía Whatsapp & Facebook (grupo EXC…" at bounding box center [312, 95] width 320 height 196
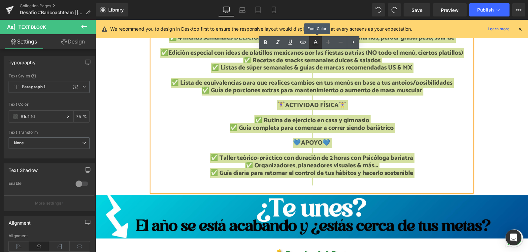
click at [316, 45] on icon at bounding box center [315, 45] width 6 height 1
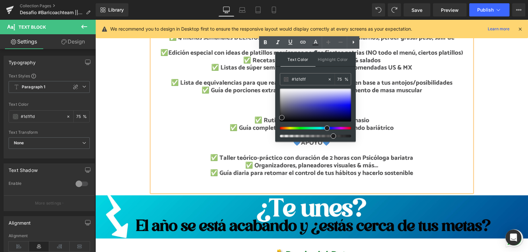
drag, startPoint x: 327, startPoint y: 128, endPoint x: 322, endPoint y: 128, distance: 5.6
click at [323, 128] on div at bounding box center [312, 128] width 71 height 3
drag, startPoint x: 281, startPoint y: 116, endPoint x: 329, endPoint y: 115, distance: 47.8
click at [329, 115] on span at bounding box center [329, 116] width 5 height 5
click at [430, 132] on p "✅ Rutina de ejercicio en casa y gimnasio ✅ Guía completa para comenzar a correr…" at bounding box center [312, 136] width 320 height 38
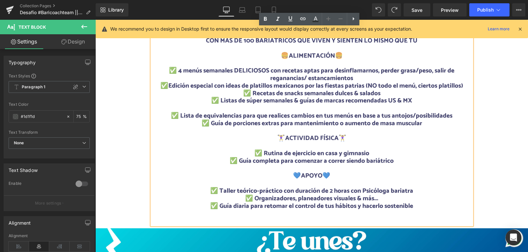
scroll to position [355, 0]
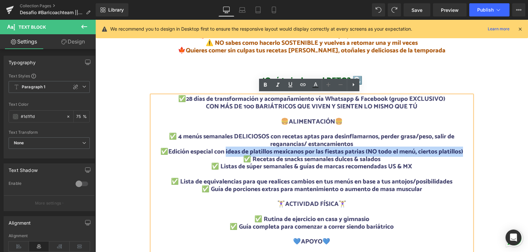
drag, startPoint x: 463, startPoint y: 149, endPoint x: 223, endPoint y: 145, distance: 240.7
click at [223, 148] on p "✅Edición especial con ideas de platillos mexicanos por las fiestas patrias (NO …" at bounding box center [312, 152] width 320 height 8
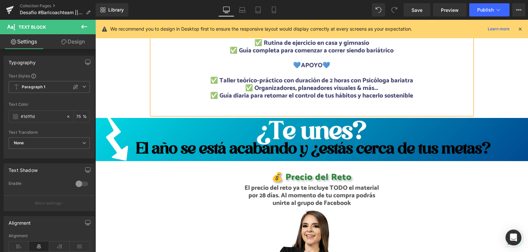
scroll to position [553, 0]
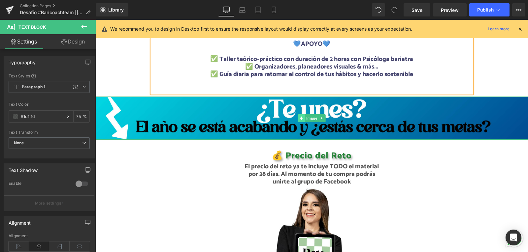
click at [301, 114] on span at bounding box center [301, 118] width 7 height 8
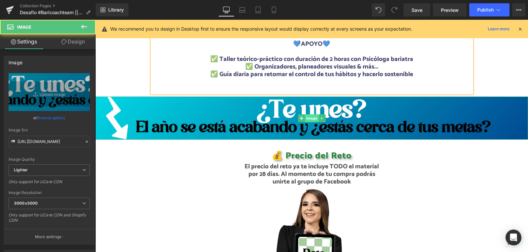
click at [309, 118] on span "Image" at bounding box center [312, 118] width 14 height 8
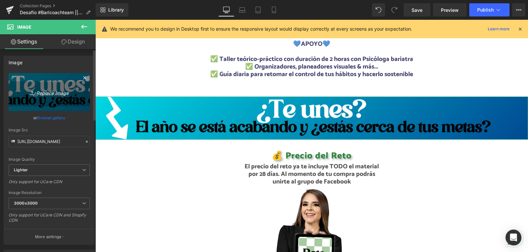
click at [66, 98] on link "Replace Image" at bounding box center [49, 92] width 81 height 38
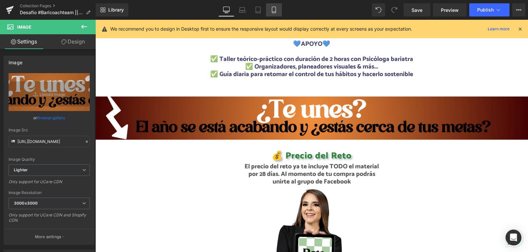
click at [277, 10] on icon at bounding box center [273, 10] width 7 height 7
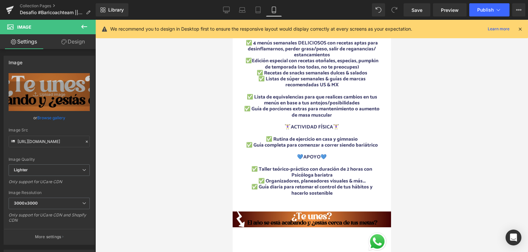
scroll to position [663, 0]
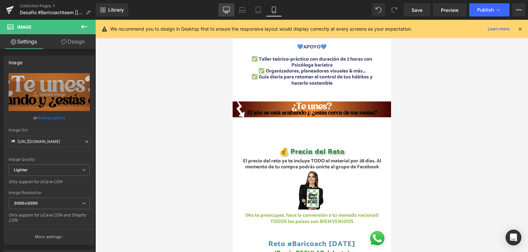
click at [229, 12] on icon at bounding box center [226, 9] width 6 height 5
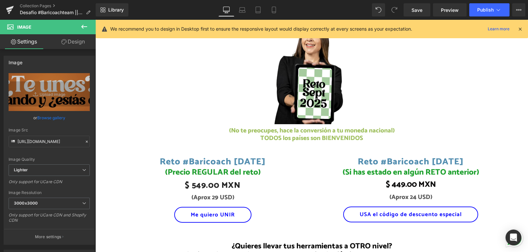
scroll to position [718, 0]
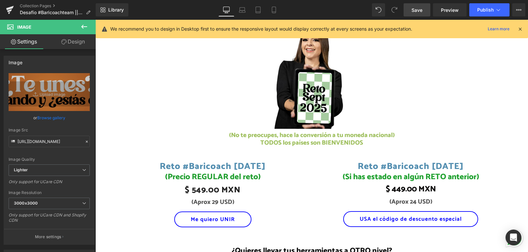
click at [423, 13] on link "Save" at bounding box center [416, 9] width 27 height 13
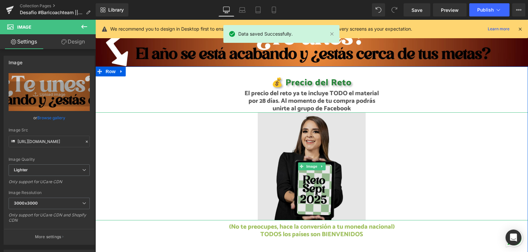
scroll to position [619, 0]
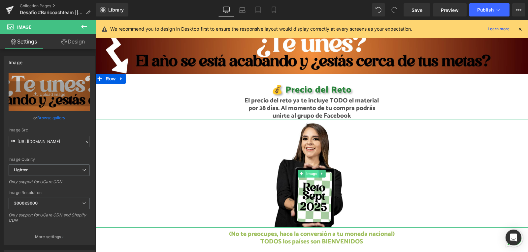
click at [309, 171] on span "Image" at bounding box center [312, 174] width 14 height 8
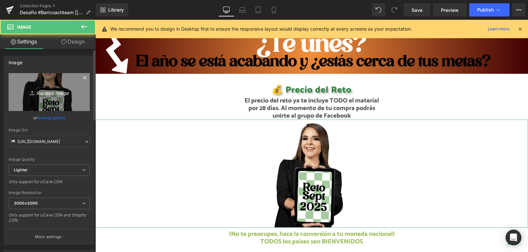
click at [50, 90] on icon "Replace Image" at bounding box center [49, 92] width 53 height 8
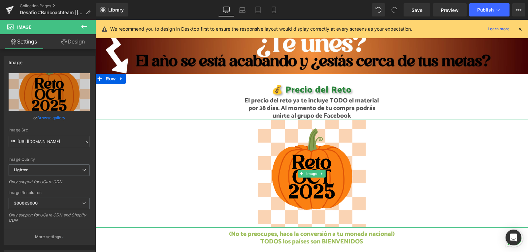
click at [338, 125] on div "Image" at bounding box center [311, 174] width 432 height 108
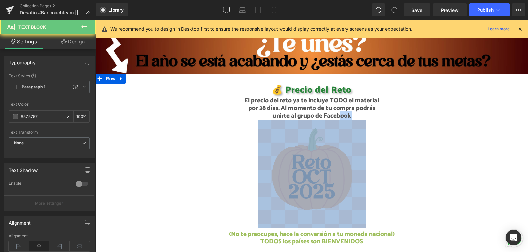
drag, startPoint x: 336, startPoint y: 117, endPoint x: 337, endPoint y: 121, distance: 4.0
click at [337, 121] on div "💰 Precio del Reto Heading El precio del reto ya te incluye TODO el material por…" at bounding box center [311, 207] width 432 height 246
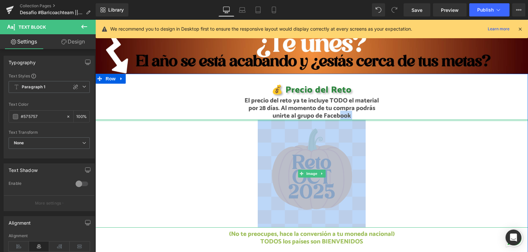
click at [372, 120] on div at bounding box center [311, 121] width 432 height 2
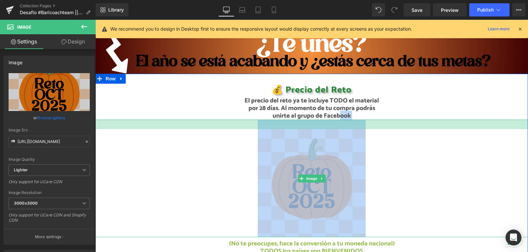
drag, startPoint x: 377, startPoint y: 118, endPoint x: 375, endPoint y: 128, distance: 9.8
click at [375, 128] on div "Image" at bounding box center [311, 179] width 432 height 118
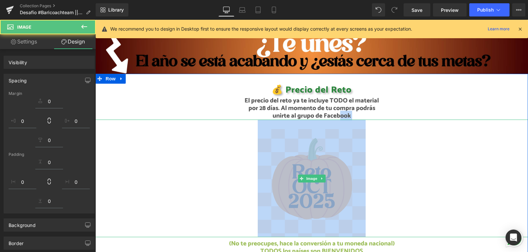
click at [386, 154] on div at bounding box center [311, 179] width 432 height 118
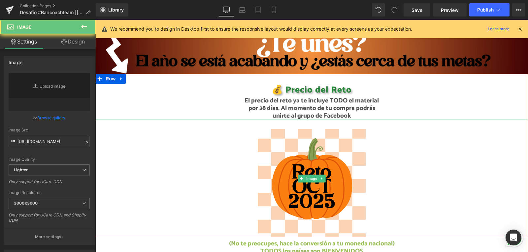
click at [387, 155] on div at bounding box center [311, 179] width 432 height 118
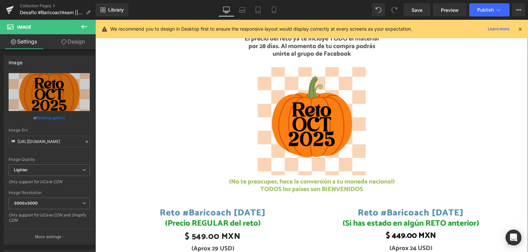
scroll to position [685, 0]
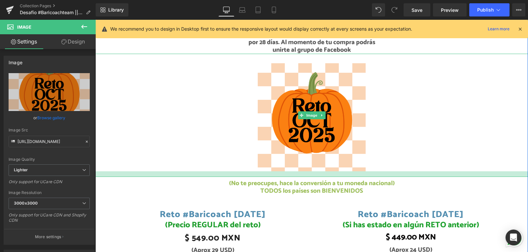
drag, startPoint x: 393, startPoint y: 169, endPoint x: 391, endPoint y: 175, distance: 5.9
click at [391, 175] on div at bounding box center [311, 174] width 432 height 6
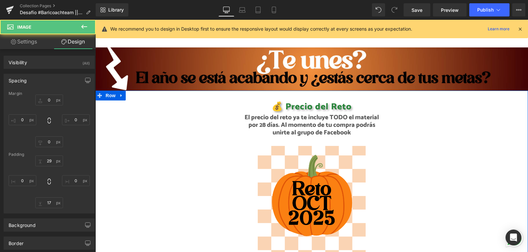
scroll to position [586, 0]
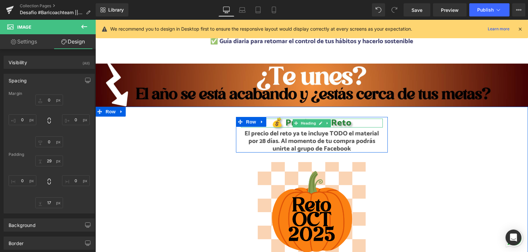
click at [339, 121] on span "💰 Precio del Reto" at bounding box center [311, 123] width 80 height 15
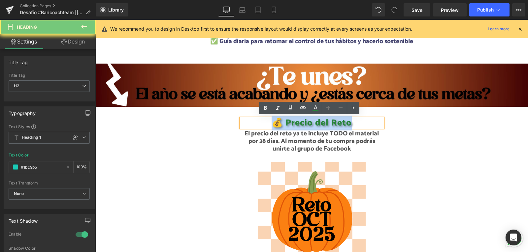
click at [339, 121] on span "💰 Precio del Reto" at bounding box center [311, 123] width 80 height 15
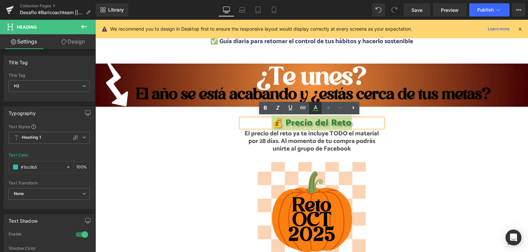
click at [314, 108] on icon at bounding box center [316, 108] width 4 height 4
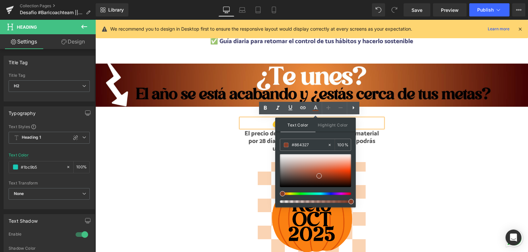
drag, startPoint x: 304, startPoint y: 194, endPoint x: 283, endPoint y: 194, distance: 20.8
click at [279, 196] on div "Text Color Highlight Color rgba(134, 67, 39, 1) #864327 100 % transparent trans…" at bounding box center [315, 163] width 80 height 90
click at [284, 193] on span at bounding box center [285, 193] width 5 height 5
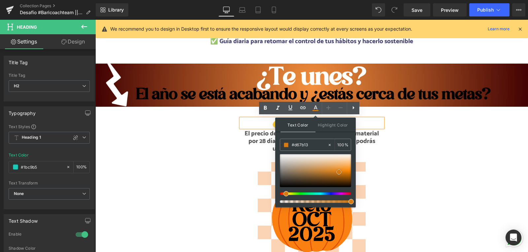
drag, startPoint x: 318, startPoint y: 175, endPoint x: 338, endPoint y: 171, distance: 20.2
click at [338, 171] on span at bounding box center [338, 171] width 5 height 5
click at [406, 174] on div at bounding box center [311, 214] width 432 height 123
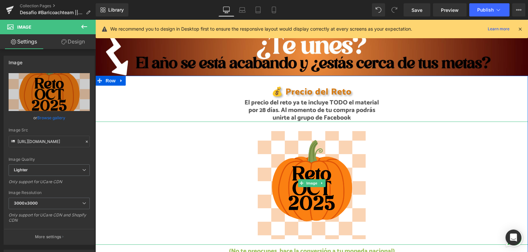
scroll to position [652, 0]
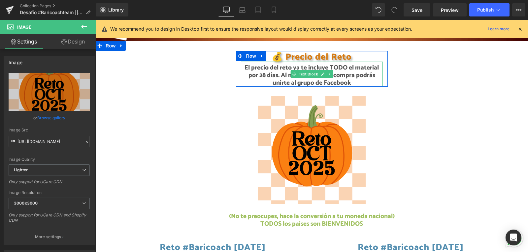
drag, startPoint x: 354, startPoint y: 80, endPoint x: 394, endPoint y: 130, distance: 63.7
click at [354, 80] on p "El precio del reto ya te incluye TODO el material por 28 días. Al momento de tu…" at bounding box center [312, 75] width 142 height 22
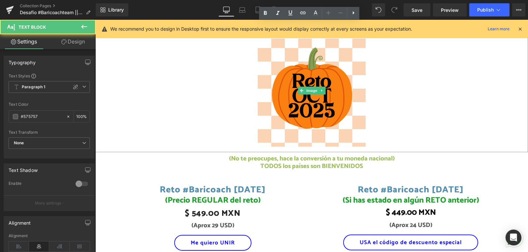
scroll to position [718, 0]
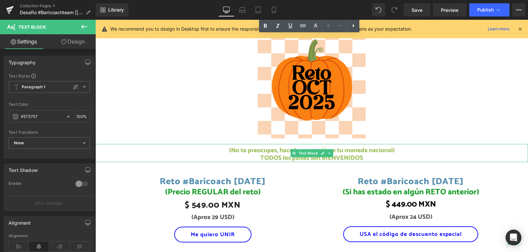
drag, startPoint x: 365, startPoint y: 155, endPoint x: 353, endPoint y: 156, distance: 11.3
click at [364, 155] on p "(No te preocupes, hace la conversión a tu moneda nacional) TODOS los países son…" at bounding box center [311, 154] width 432 height 15
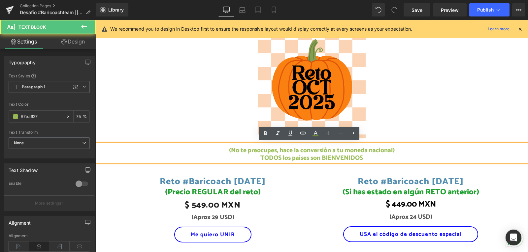
click at [349, 155] on p "(No te preocupes, hace la conversión a tu moneda nacional) TODOS los países son…" at bounding box center [311, 154] width 432 height 15
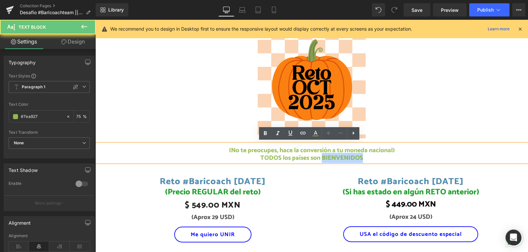
click at [349, 155] on p "(No te preocupes, hace la conversión a tu moneda nacional) TODOS los países son…" at bounding box center [311, 154] width 432 height 15
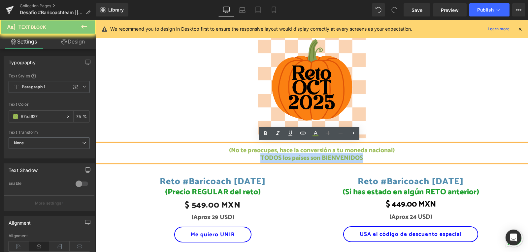
click at [349, 155] on p "(No te preocupes, hace la conversión a tu moneda nacional) TODOS los países son…" at bounding box center [311, 154] width 432 height 15
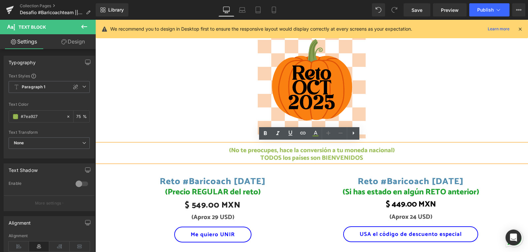
click at [300, 148] on p "(No te preocupes, hace la conversión a tu moneda nacional) TODOS los países son…" at bounding box center [311, 154] width 432 height 15
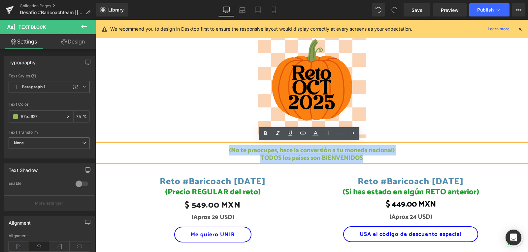
drag, startPoint x: 366, startPoint y: 158, endPoint x: 220, endPoint y: 146, distance: 145.8
click at [220, 147] on p "(No te preocupes, hace la conversión a tu moneda nacional) TODOS los países son…" at bounding box center [311, 154] width 432 height 15
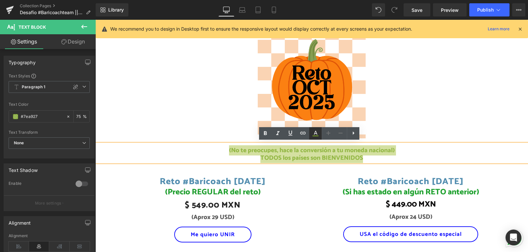
click at [314, 135] on icon at bounding box center [315, 134] width 8 height 8
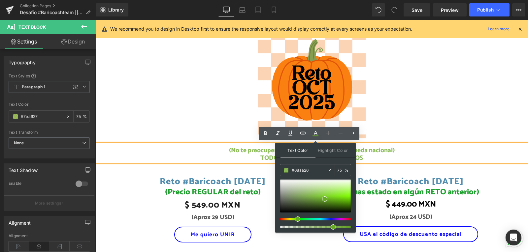
click at [295, 220] on span at bounding box center [297, 219] width 5 height 5
drag, startPoint x: 325, startPoint y: 198, endPoint x: 292, endPoint y: 201, distance: 33.1
click at [292, 201] on span at bounding box center [291, 202] width 5 height 5
click at [429, 162] on div "Reto #Baricoach [DATE] (P) Title (Precio REGULAR del reto) Heading $ 549.00 MXN…" at bounding box center [312, 204] width 396 height 84
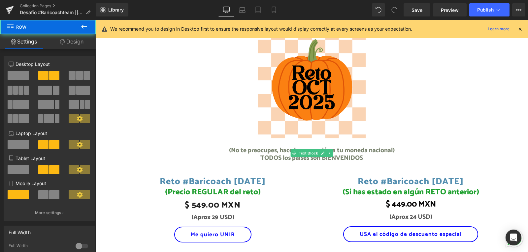
click at [346, 153] on span "(No te preocupes, hace la conversión a tu moneda nacional) TODOS los países son…" at bounding box center [312, 154] width 166 height 18
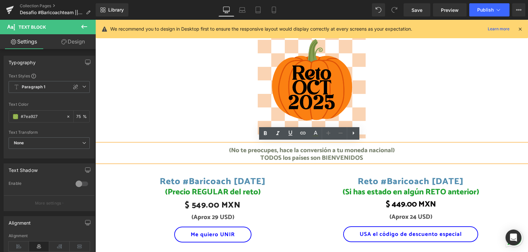
click at [369, 153] on span "(No te preocupes, hace la conversión a tu moneda nacional) TODOS los países son…" at bounding box center [312, 154] width 166 height 18
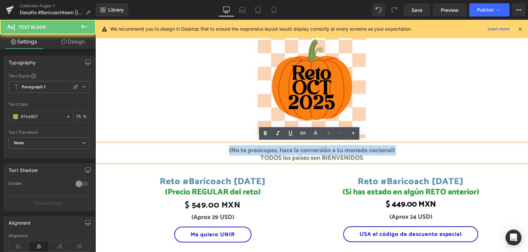
click at [369, 153] on span "(No te preocupes, hace la conversión a tu moneda nacional) TODOS los países son…" at bounding box center [312, 154] width 166 height 18
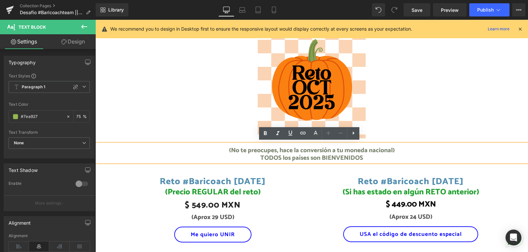
click at [361, 157] on p "(No te preocupes, hace la conversión a tu moneda nacional) TODOS los países son…" at bounding box center [311, 154] width 432 height 15
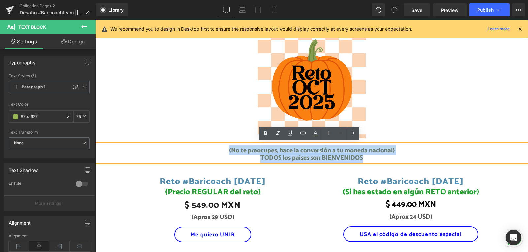
drag, startPoint x: 359, startPoint y: 157, endPoint x: 214, endPoint y: 150, distance: 145.9
click at [214, 150] on p "(No te preocupes, hace la conversión a tu moneda nacional) TODOS los países son…" at bounding box center [311, 154] width 432 height 15
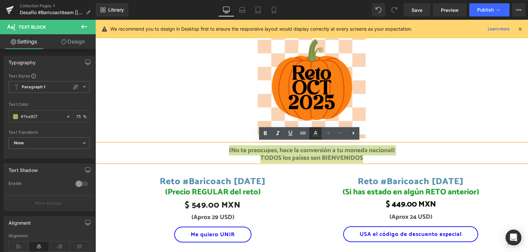
click at [317, 134] on icon at bounding box center [315, 134] width 8 height 8
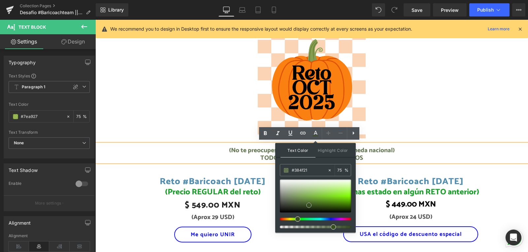
drag, startPoint x: 289, startPoint y: 203, endPoint x: 307, endPoint y: 206, distance: 17.4
click at [307, 206] on span at bounding box center [308, 205] width 5 height 5
click at [408, 147] on p "(No te preocupes, hace la conversión a tu moneda nacional) TODOS los países son…" at bounding box center [311, 154] width 432 height 15
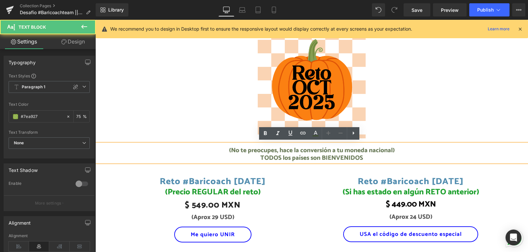
click at [412, 134] on div at bounding box center [311, 82] width 432 height 123
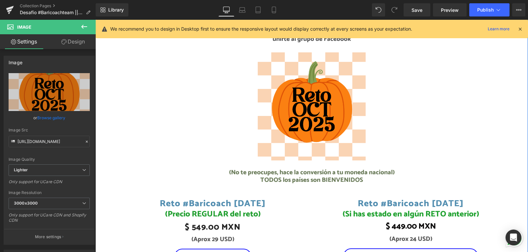
scroll to position [685, 0]
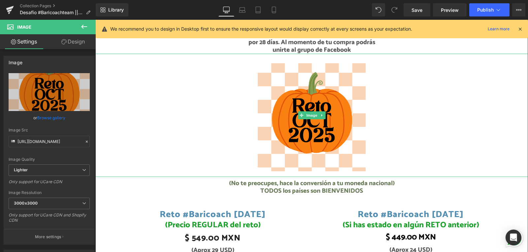
drag, startPoint x: 483, startPoint y: 143, endPoint x: 415, endPoint y: 226, distance: 107.6
click at [483, 143] on div at bounding box center [311, 115] width 432 height 123
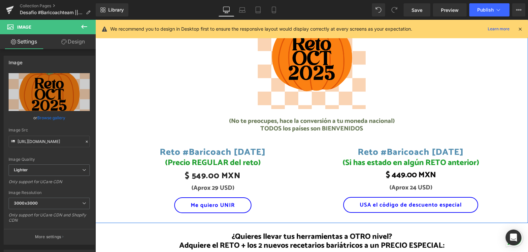
scroll to position [784, 0]
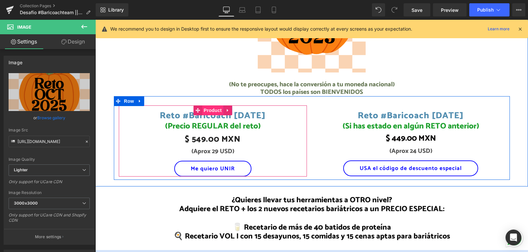
click at [218, 107] on span "Product" at bounding box center [212, 111] width 21 height 10
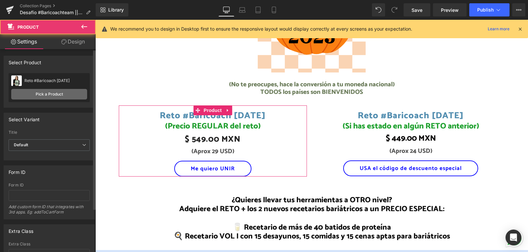
click at [52, 92] on link "Pick a Product" at bounding box center [49, 94] width 76 height 11
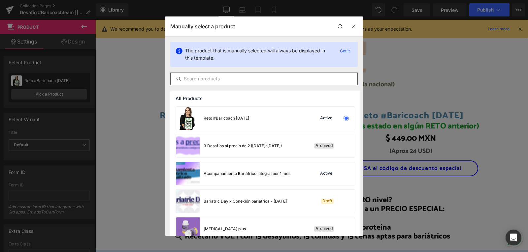
click at [258, 78] on input "text" at bounding box center [263, 79] width 187 height 8
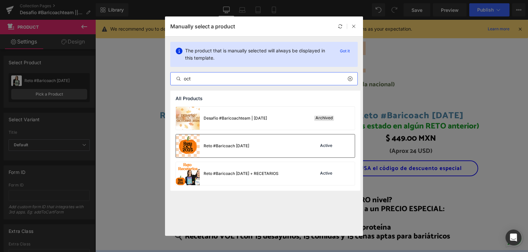
click at [280, 140] on div "Reto #Baricoach [DATE] Active" at bounding box center [265, 146] width 179 height 23
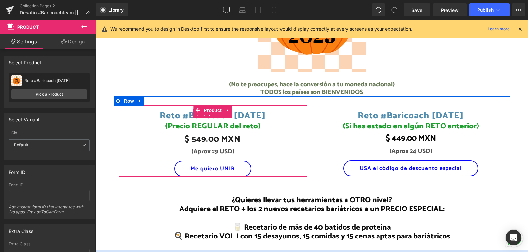
click at [254, 113] on link "Reto #Baricoach [DATE]" at bounding box center [213, 114] width 106 height 16
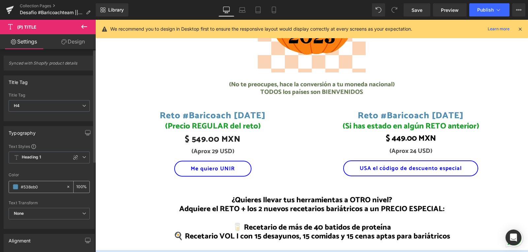
click at [14, 189] on span at bounding box center [15, 186] width 5 height 5
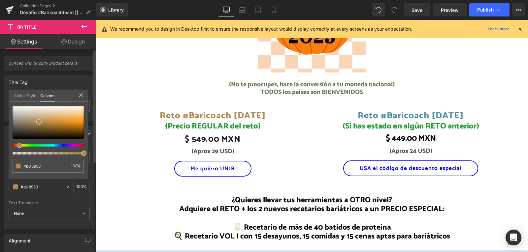
drag, startPoint x: 50, startPoint y: 144, endPoint x: 15, endPoint y: 149, distance: 35.7
click at [15, 149] on div at bounding box center [48, 130] width 71 height 49
drag, startPoint x: 38, startPoint y: 121, endPoint x: 73, endPoint y: 121, distance: 34.6
click at [73, 121] on span at bounding box center [73, 121] width 5 height 5
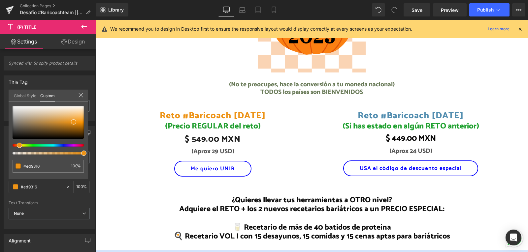
click at [222, 126] on body "No olvides registrárte Ir directamente al contenido ¡Únete a los desafíos bariá…" at bounding box center [311, 89] width 432 height 1707
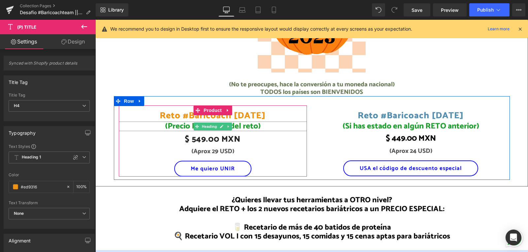
click at [238, 124] on span "(Precio REGULAR del reto)" at bounding box center [213, 126] width 96 height 13
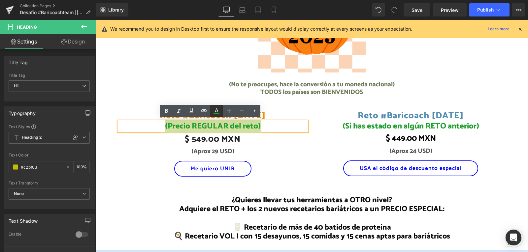
click at [216, 111] on icon at bounding box center [217, 110] width 4 height 4
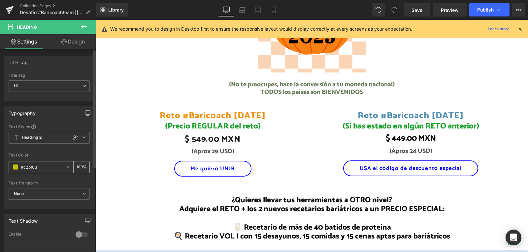
click at [15, 167] on span at bounding box center [15, 167] width 5 height 5
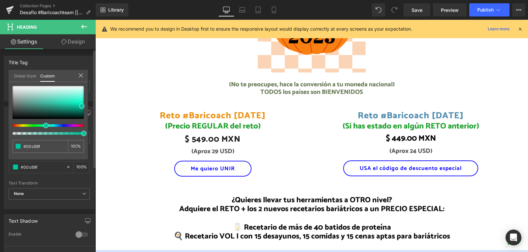
drag, startPoint x: 55, startPoint y: 125, endPoint x: 43, endPoint y: 131, distance: 13.7
click at [43, 131] on div at bounding box center [48, 110] width 71 height 49
drag, startPoint x: 76, startPoint y: 106, endPoint x: 59, endPoint y: 105, distance: 17.8
click at [59, 105] on div at bounding box center [48, 102] width 71 height 33
click at [63, 104] on div at bounding box center [48, 102] width 71 height 33
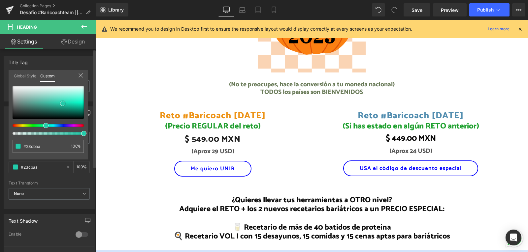
click at [66, 105] on div at bounding box center [48, 102] width 71 height 33
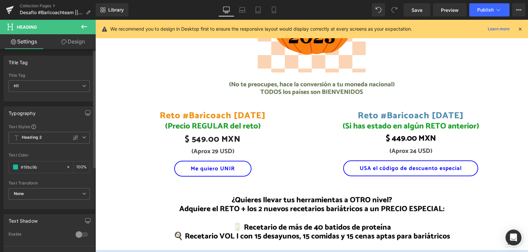
click at [259, 144] on body "No olvides registrárte Ir directamente al contenido ¡Únete a los desafíos bariá…" at bounding box center [311, 89] width 432 height 1707
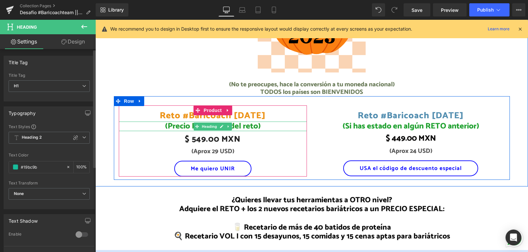
click at [237, 124] on span "(Precio REGULAR del reto)" at bounding box center [213, 126] width 96 height 13
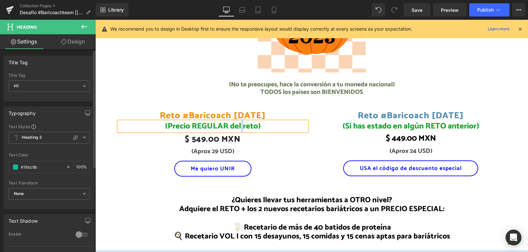
click at [237, 124] on span "(Precio REGULAR del reto)" at bounding box center [213, 126] width 96 height 13
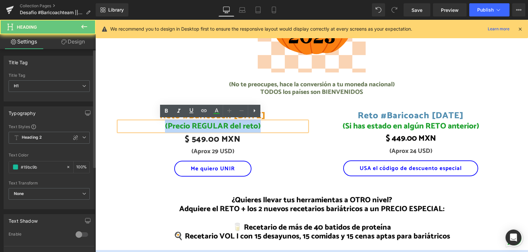
click at [237, 124] on span "(Precio REGULAR del reto)" at bounding box center [213, 126] width 96 height 13
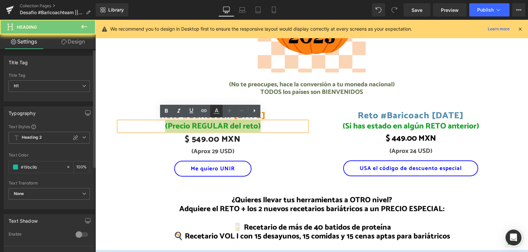
click at [214, 112] on icon at bounding box center [216, 111] width 8 height 8
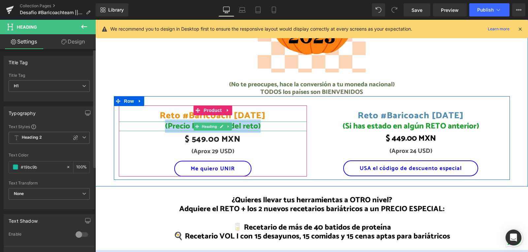
click at [218, 127] on link at bounding box center [221, 127] width 7 height 8
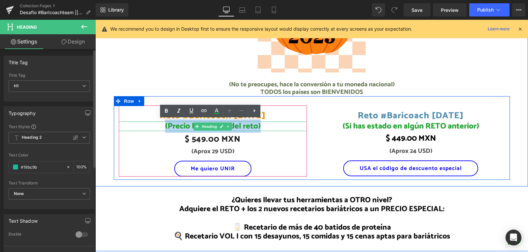
click at [215, 127] on span "(Precio REGULAR del reto)" at bounding box center [213, 126] width 96 height 13
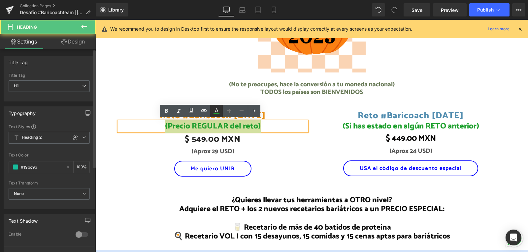
click at [213, 113] on icon at bounding box center [216, 113] width 6 height 1
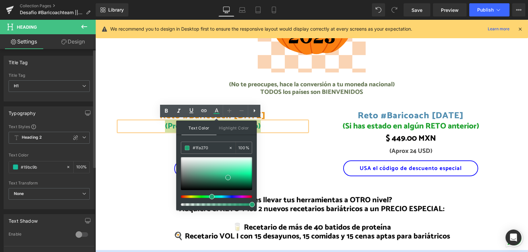
drag, startPoint x: 206, startPoint y: 197, endPoint x: 209, endPoint y: 197, distance: 3.7
click at [209, 197] on span at bounding box center [211, 196] width 5 height 5
drag, startPoint x: 227, startPoint y: 176, endPoint x: 217, endPoint y: 177, distance: 10.3
click at [217, 177] on span at bounding box center [217, 178] width 5 height 5
click at [284, 155] on div "Reto #Baricoach [DATE] (P) Title (Precio REGULAR del reto) Heading $ 549.00 MXN…" at bounding box center [213, 141] width 188 height 71
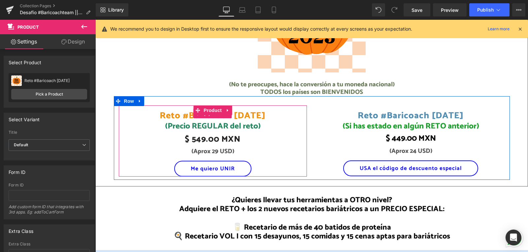
click at [250, 112] on link "Reto #Baricoach [DATE]" at bounding box center [213, 114] width 106 height 16
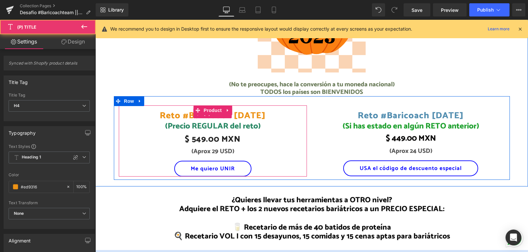
click at [249, 114] on link "Reto #Baricoach [DATE]" at bounding box center [213, 114] width 106 height 16
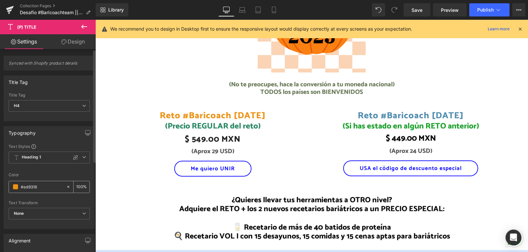
click at [16, 190] on div "#ed9316" at bounding box center [37, 187] width 57 height 12
click at [15, 188] on span at bounding box center [15, 186] width 5 height 5
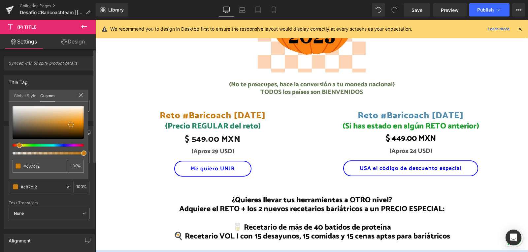
drag, startPoint x: 74, startPoint y: 123, endPoint x: 71, endPoint y: 125, distance: 4.3
click at [71, 125] on span at bounding box center [70, 124] width 5 height 5
drag, startPoint x: 18, startPoint y: 145, endPoint x: 15, endPoint y: 145, distance: 3.6
click at [15, 145] on div at bounding box center [45, 145] width 71 height 3
drag, startPoint x: 71, startPoint y: 123, endPoint x: 78, endPoint y: 120, distance: 8.0
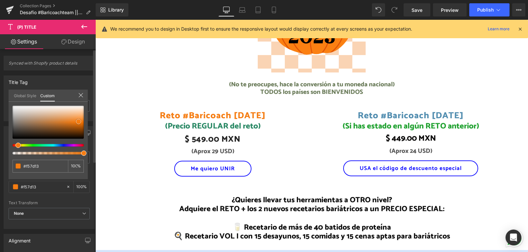
click at [78, 120] on span at bounding box center [78, 121] width 5 height 5
click at [276, 140] on body "No olvides registrárte Ir directamente al contenido ¡Únete a los desafíos bariá…" at bounding box center [311, 89] width 432 height 1707
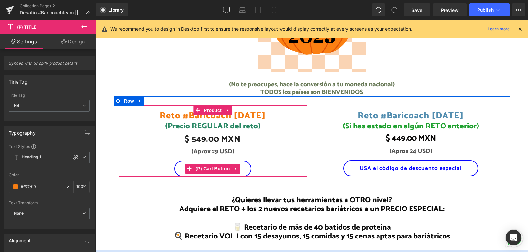
click at [243, 166] on button "Me quiero UNIR" at bounding box center [212, 169] width 77 height 16
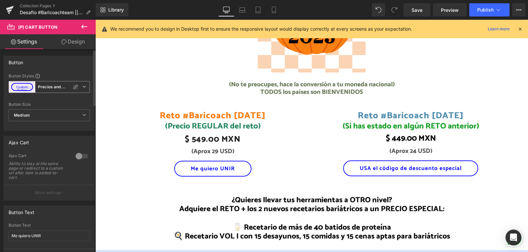
click at [26, 87] on button "Custom Button" at bounding box center [22, 87] width 22 height 8
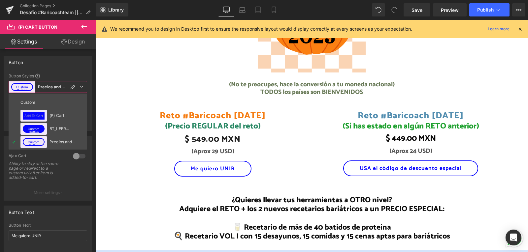
click at [130, 88] on body "No olvides registrárte Ir directamente al contenido ¡Únete a los desafíos bariá…" at bounding box center [311, 89] width 432 height 1707
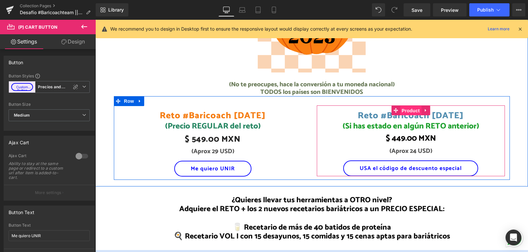
click at [409, 107] on span "Product" at bounding box center [410, 111] width 21 height 10
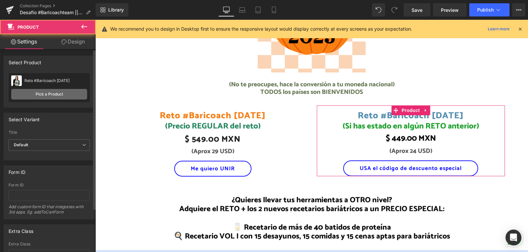
click at [51, 95] on link "Pick a Product" at bounding box center [49, 94] width 76 height 11
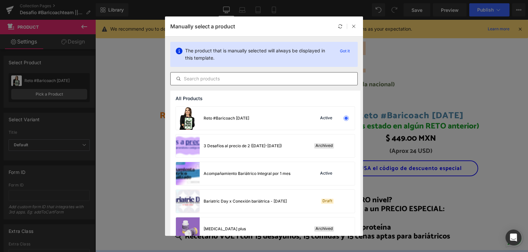
click at [261, 77] on input "text" at bounding box center [263, 79] width 187 height 8
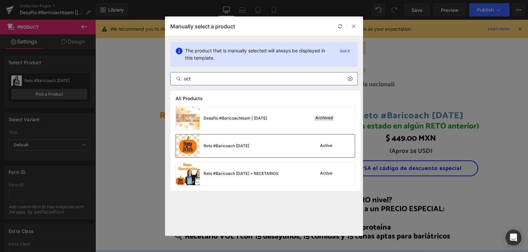
click at [257, 136] on div "Reto #Baricoach [DATE] Active" at bounding box center [265, 146] width 179 height 23
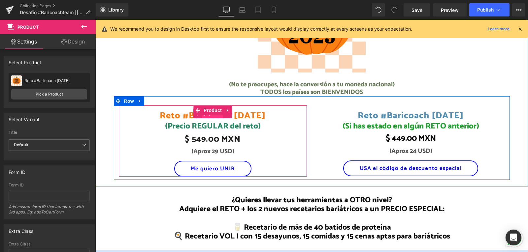
click at [205, 116] on span "(P) Title" at bounding box center [212, 113] width 21 height 10
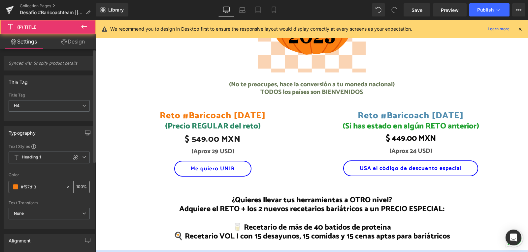
click at [27, 187] on input "#f57d13" at bounding box center [42, 186] width 42 height 7
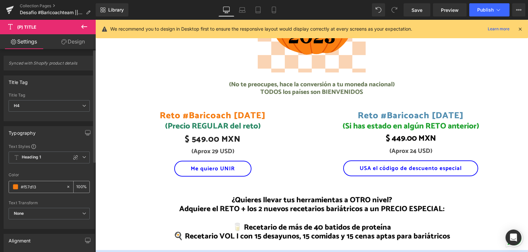
click at [27, 187] on input "#f57d13" at bounding box center [42, 186] width 42 height 7
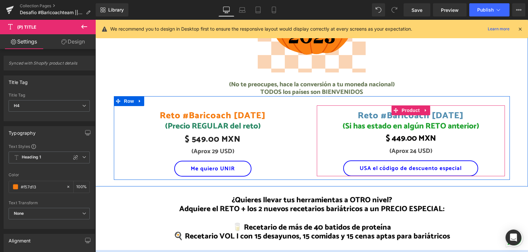
click at [441, 111] on link "Reto #Baricoach [DATE]" at bounding box center [410, 114] width 106 height 16
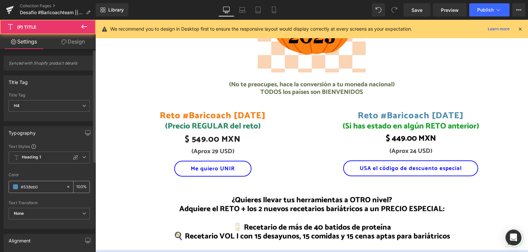
click at [34, 188] on input "#538eb0" at bounding box center [42, 186] width 42 height 7
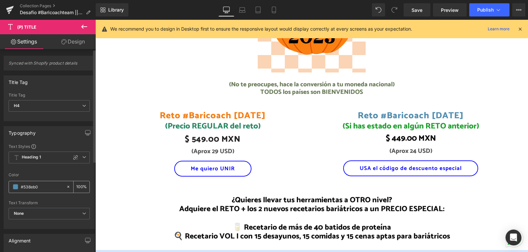
click at [34, 188] on input "#538eb0" at bounding box center [42, 186] width 42 height 7
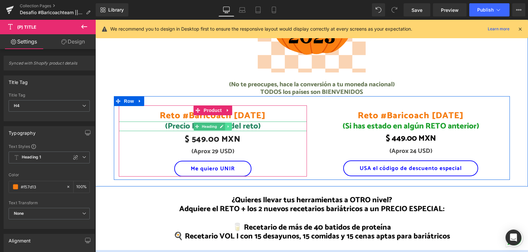
click at [227, 125] on icon at bounding box center [229, 127] width 4 height 4
click at [170, 123] on span "(Precio REGULAR del reto)" at bounding box center [213, 126] width 96 height 13
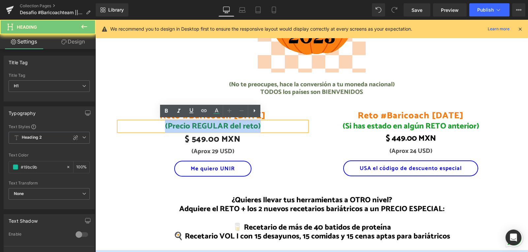
click at [170, 123] on span "(Precio REGULAR del reto)" at bounding box center [213, 126] width 96 height 13
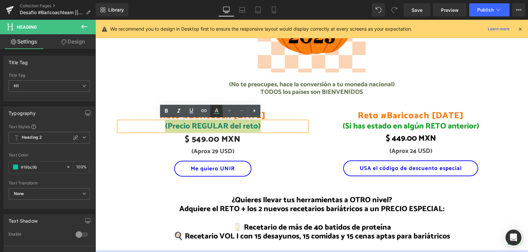
click at [216, 110] on icon at bounding box center [217, 110] width 4 height 4
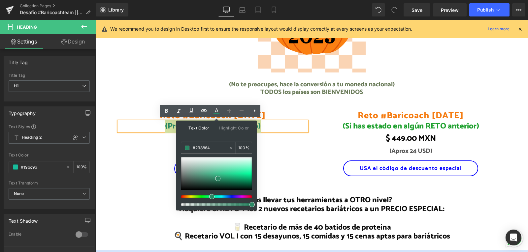
click at [197, 146] on input "#298864" at bounding box center [211, 147] width 36 height 7
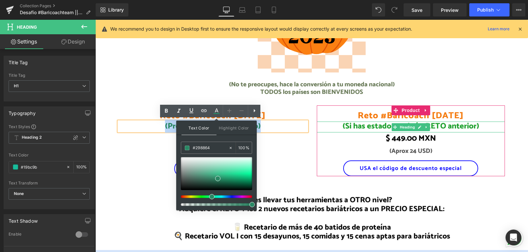
click at [461, 128] on span "(Si has estado en algún RETO anterior)" at bounding box center [410, 126] width 136 height 13
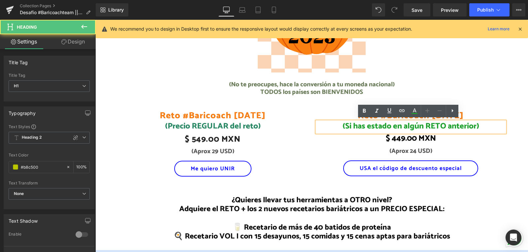
click at [460, 124] on span "(Si has estado en algún RETO anterior)" at bounding box center [410, 126] width 136 height 13
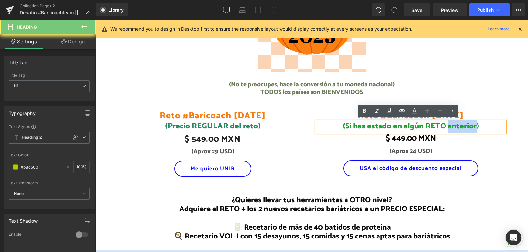
click at [460, 124] on span "(Si has estado en algún RETO anterior)" at bounding box center [410, 126] width 136 height 13
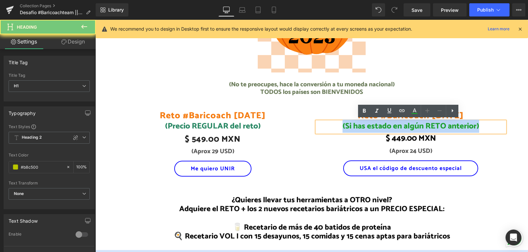
click at [460, 124] on span "(Si has estado en algún RETO anterior)" at bounding box center [410, 126] width 136 height 13
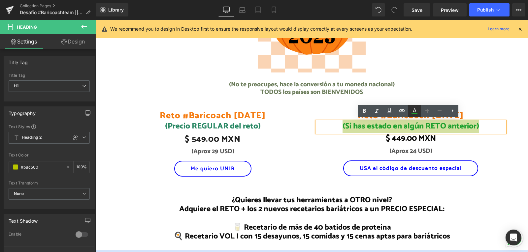
click at [415, 110] on icon at bounding box center [414, 110] width 4 height 4
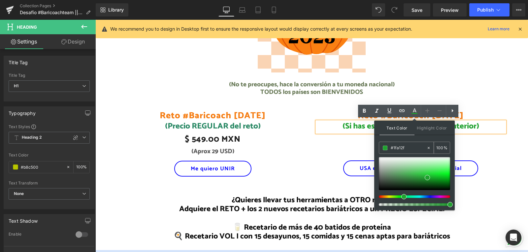
click at [389, 146] on div "#1fa12f" at bounding box center [402, 148] width 47 height 12
click at [391, 147] on input "#1fa12f" at bounding box center [408, 147] width 36 height 7
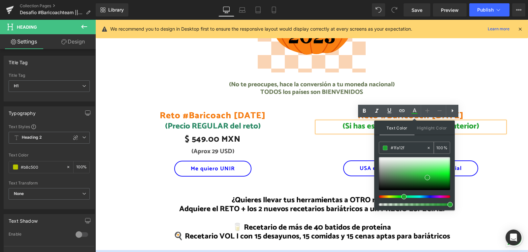
paste input "298864"
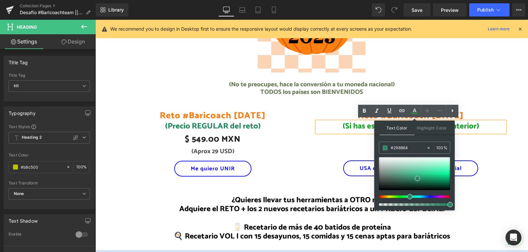
click at [496, 172] on div "USA el código de descuento especial" at bounding box center [411, 169] width 188 height 16
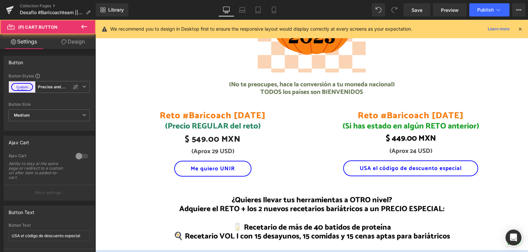
click at [95, 20] on div at bounding box center [95, 20] width 0 height 0
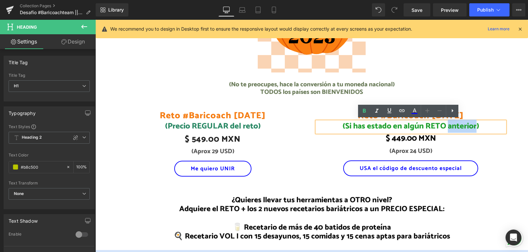
click at [456, 130] on span "(Si has estado en algún RETO anterior)" at bounding box center [410, 126] width 136 height 13
click at [455, 125] on span "(Si has estado en algún RETO anterior)" at bounding box center [410, 126] width 136 height 13
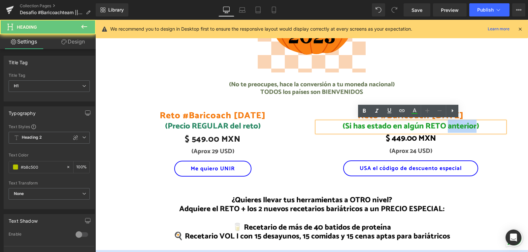
click at [455, 125] on span "(Si has estado en algún RETO anterior)" at bounding box center [410, 126] width 136 height 13
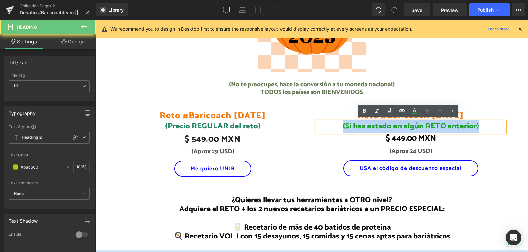
click at [455, 125] on span "(Si has estado en algún RETO anterior)" at bounding box center [410, 126] width 136 height 13
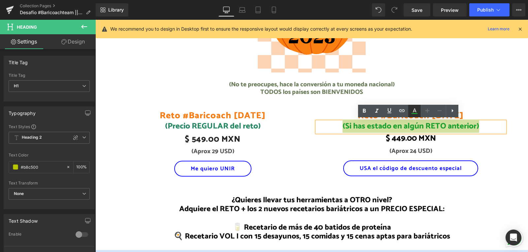
click at [416, 112] on icon at bounding box center [414, 111] width 8 height 8
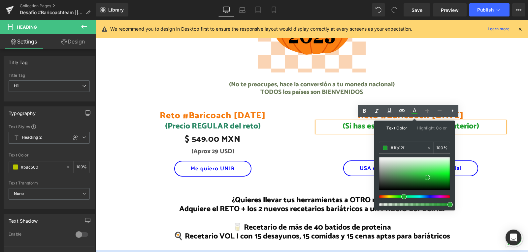
click at [391, 146] on input "#1fa12f" at bounding box center [408, 147] width 36 height 7
paste input "298864"
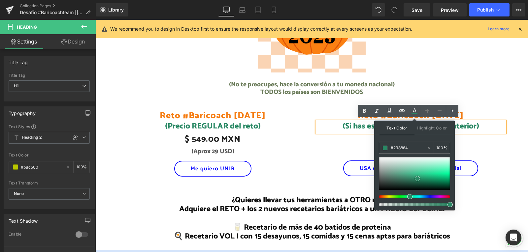
click at [418, 180] on span at bounding box center [416, 178] width 5 height 5
click at [491, 151] on p "(Aprox 24 USD)" at bounding box center [411, 152] width 188 height 8
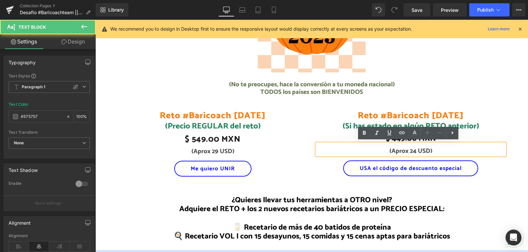
click at [495, 102] on div "Reto #Baricoach [DATE] (P) Title (Precio REGULAR del reto) Heading $ 549.00 MXN…" at bounding box center [312, 138] width 396 height 84
